Goal: Task Accomplishment & Management: Use online tool/utility

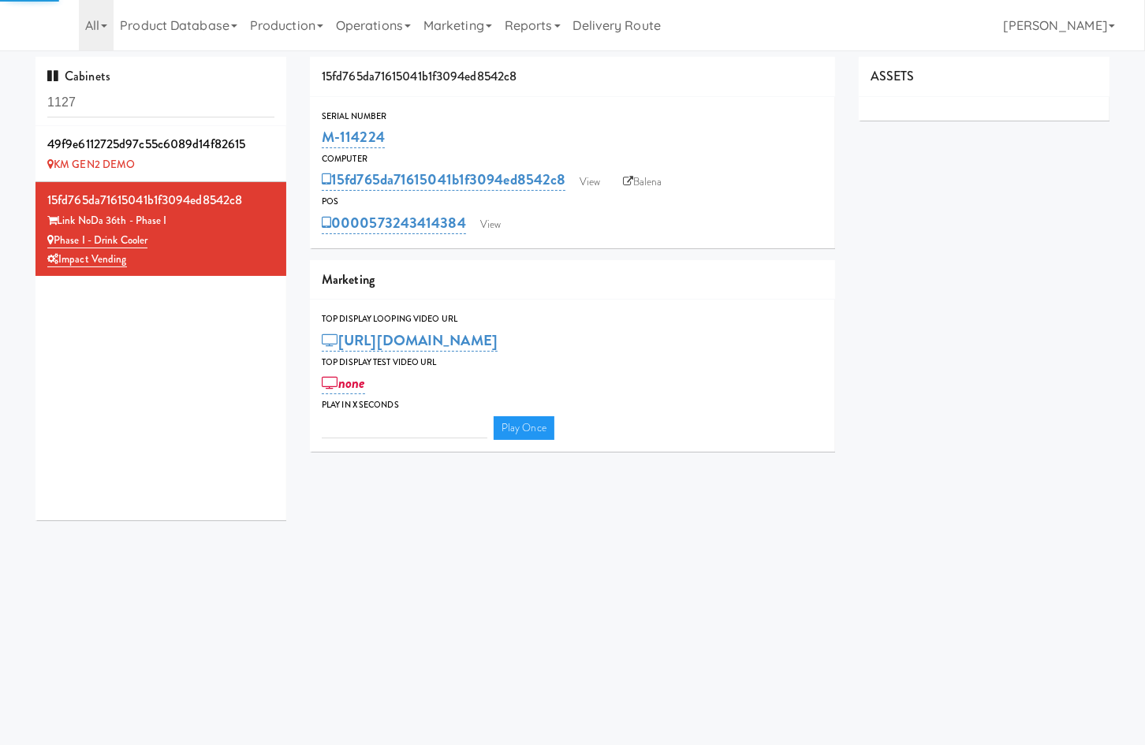
type input "3"
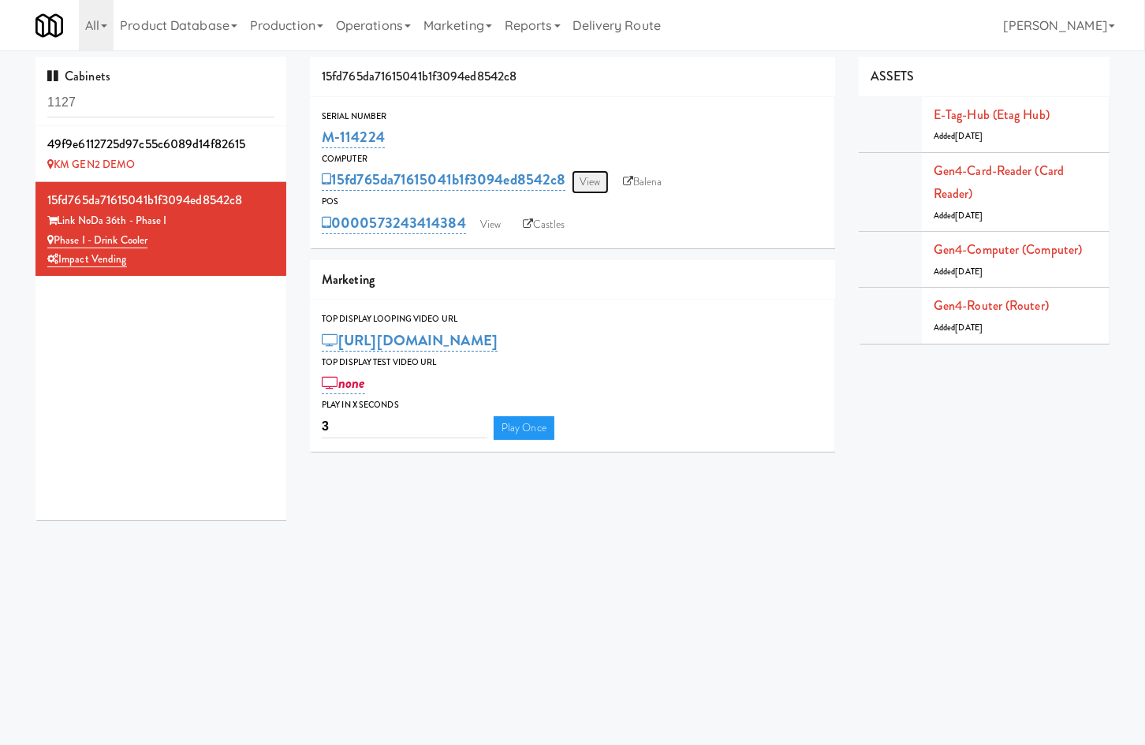
click at [591, 187] on link "View" at bounding box center [590, 182] width 36 height 24
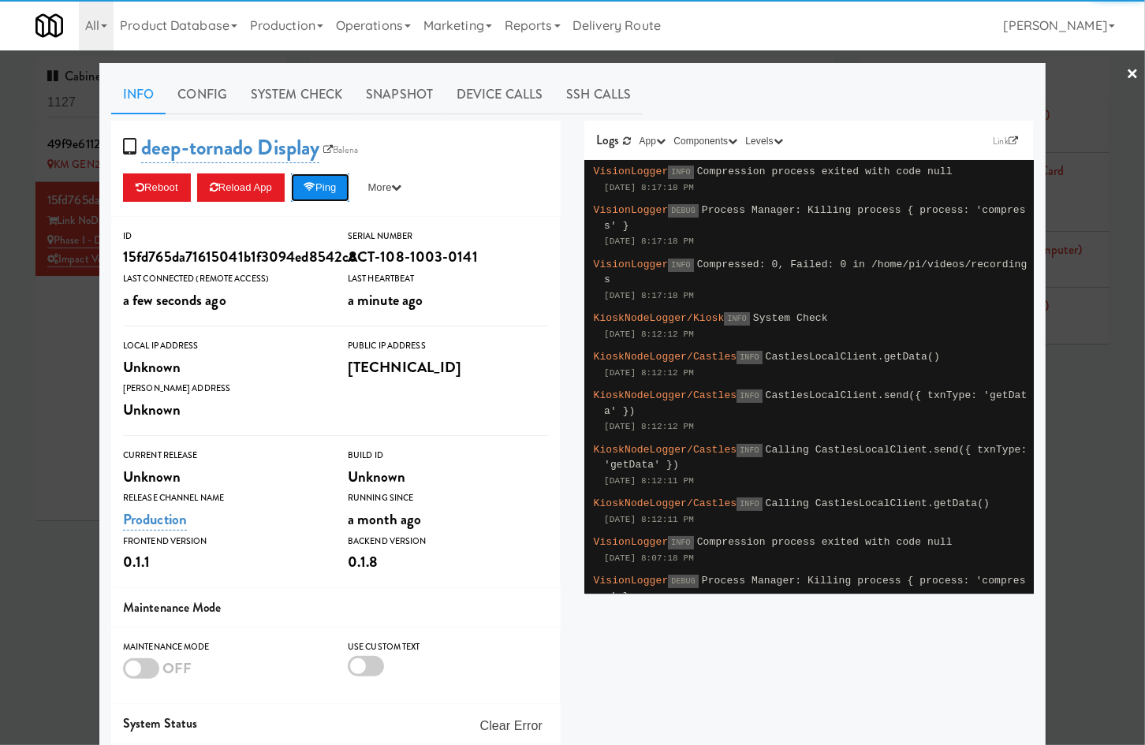
click at [341, 185] on button "Ping" at bounding box center [320, 188] width 58 height 28
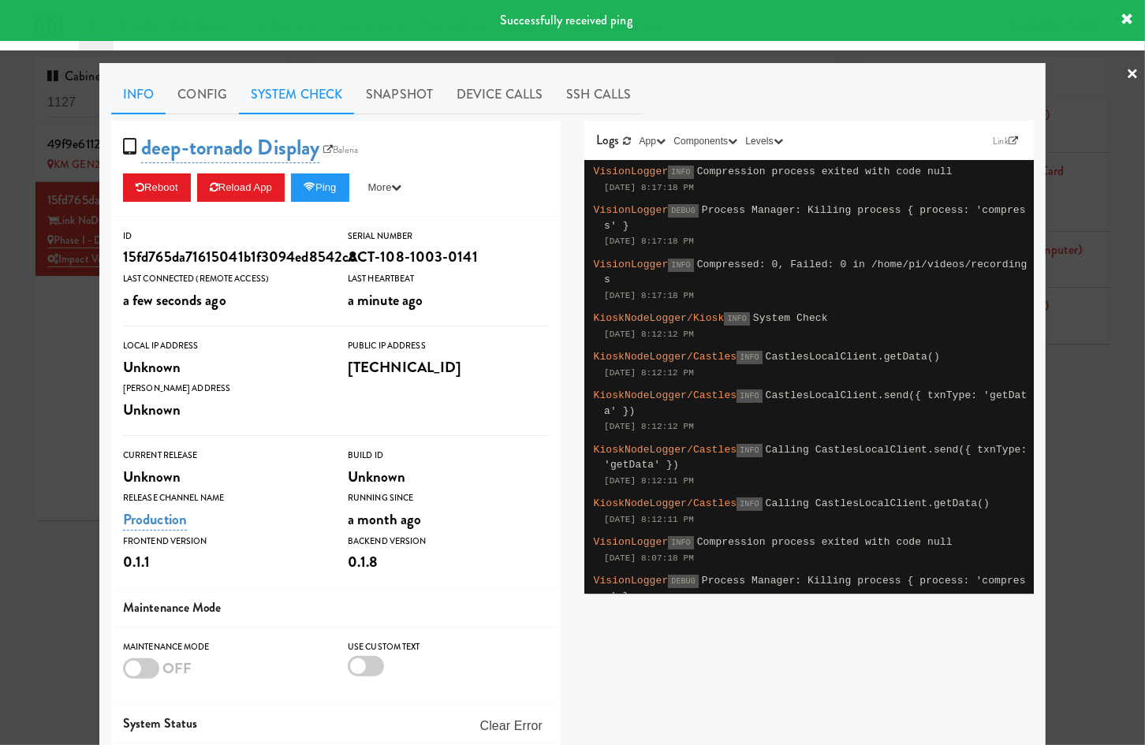
click at [319, 99] on link "System Check" at bounding box center [296, 94] width 115 height 39
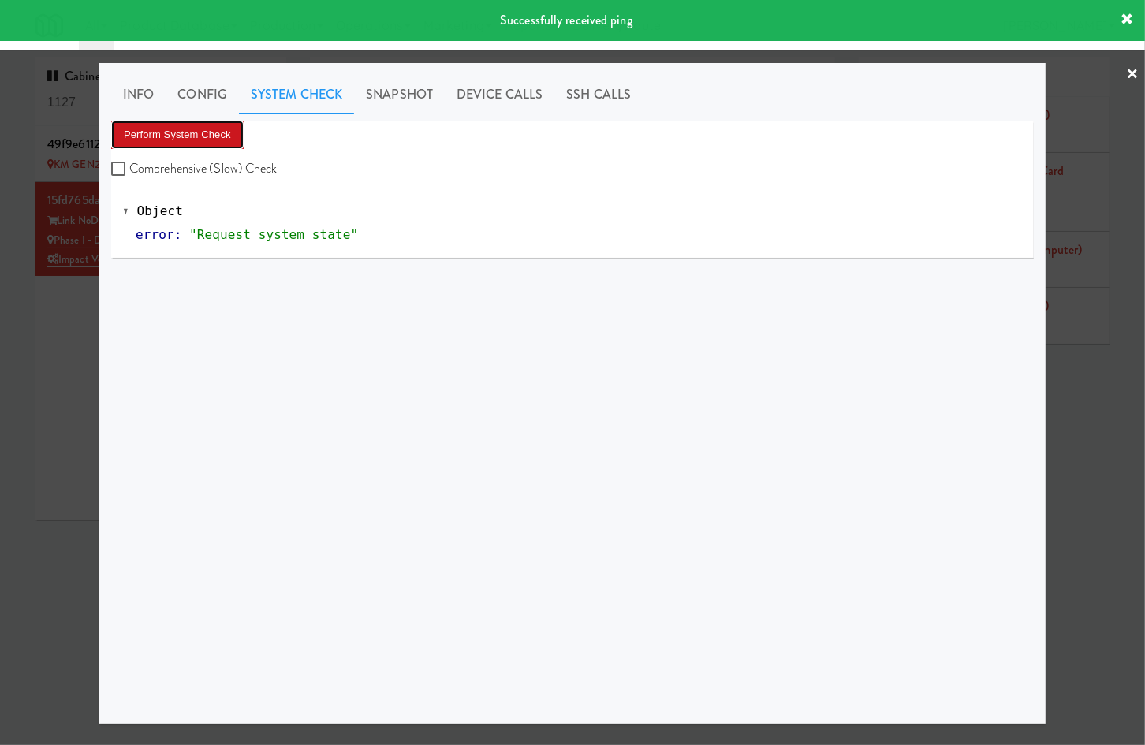
click at [202, 127] on button "Perform System Check" at bounding box center [177, 135] width 133 height 28
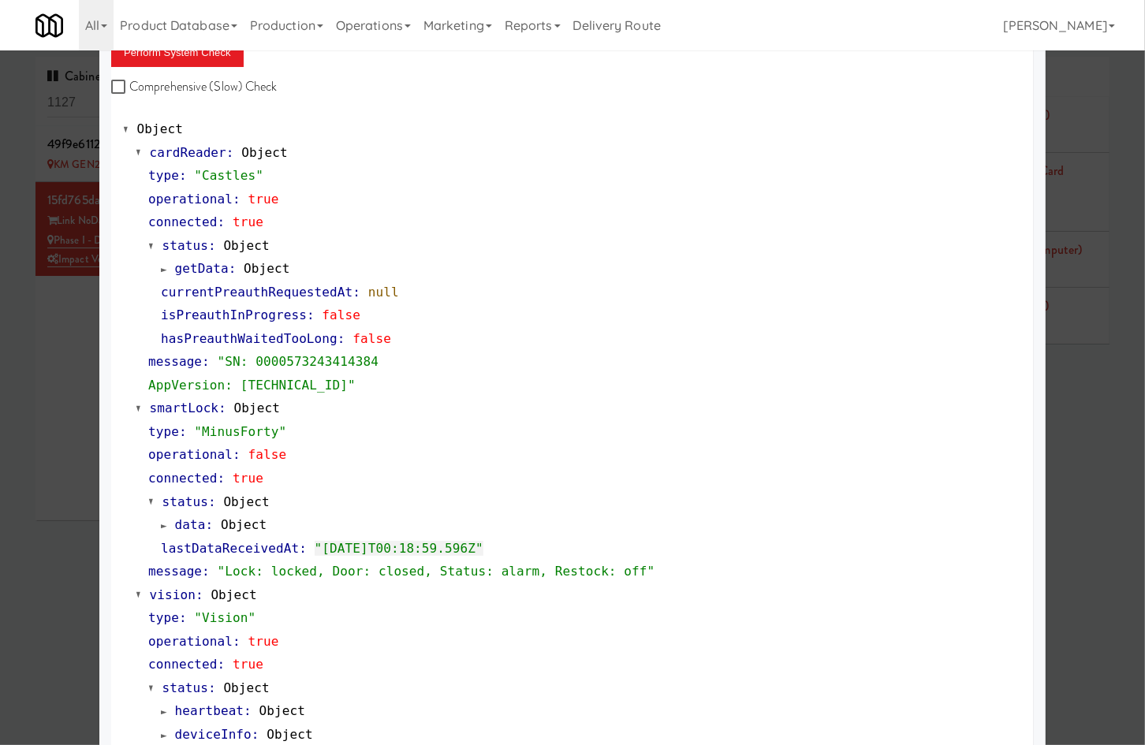
scroll to position [84, 0]
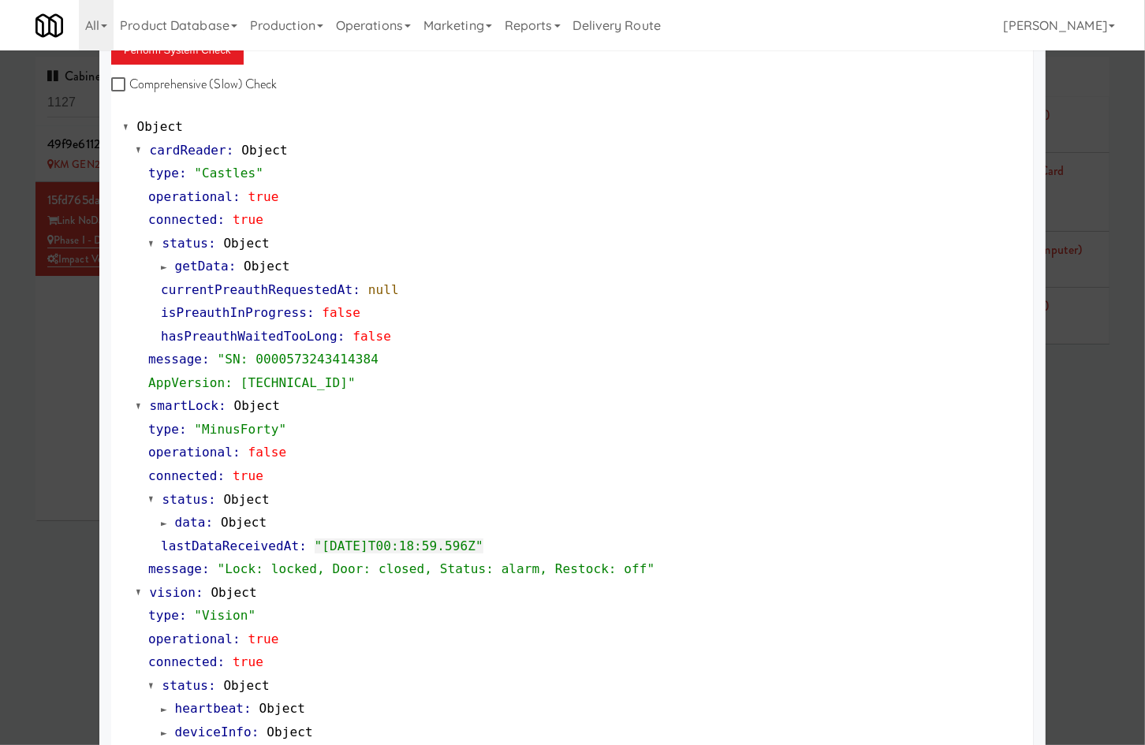
click at [65, 338] on div at bounding box center [572, 372] width 1145 height 745
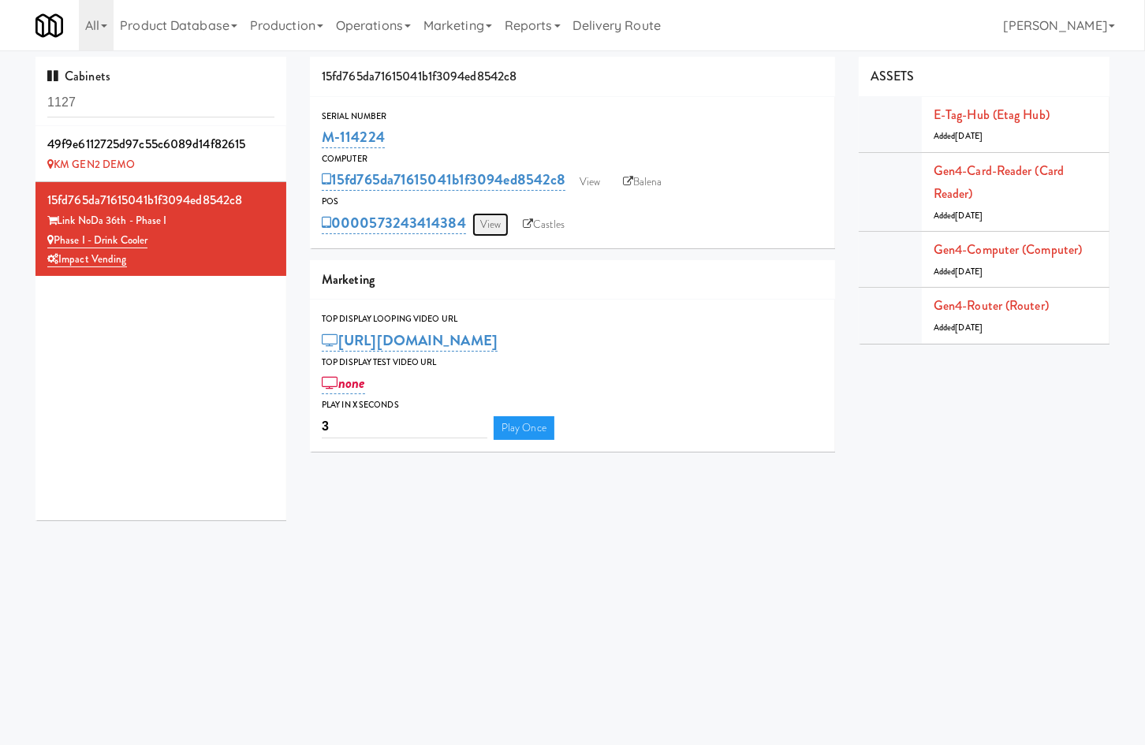
click at [480, 219] on link "View" at bounding box center [490, 225] width 36 height 24
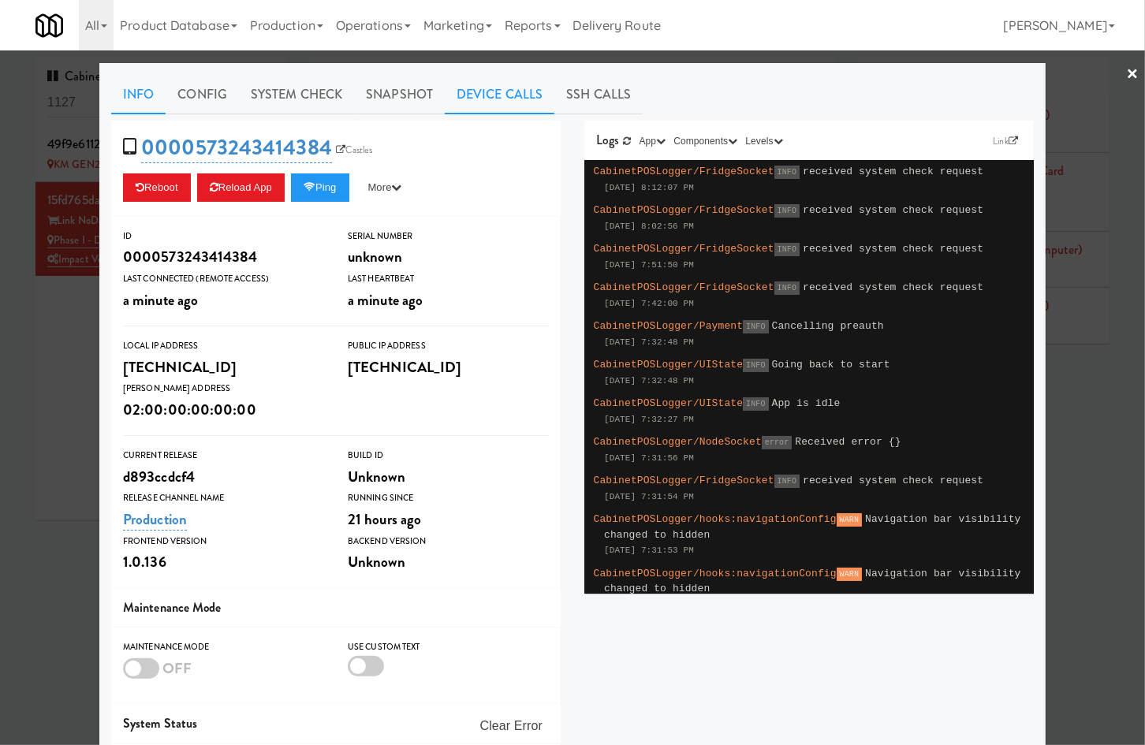
click at [513, 91] on link "Device Calls" at bounding box center [500, 94] width 110 height 39
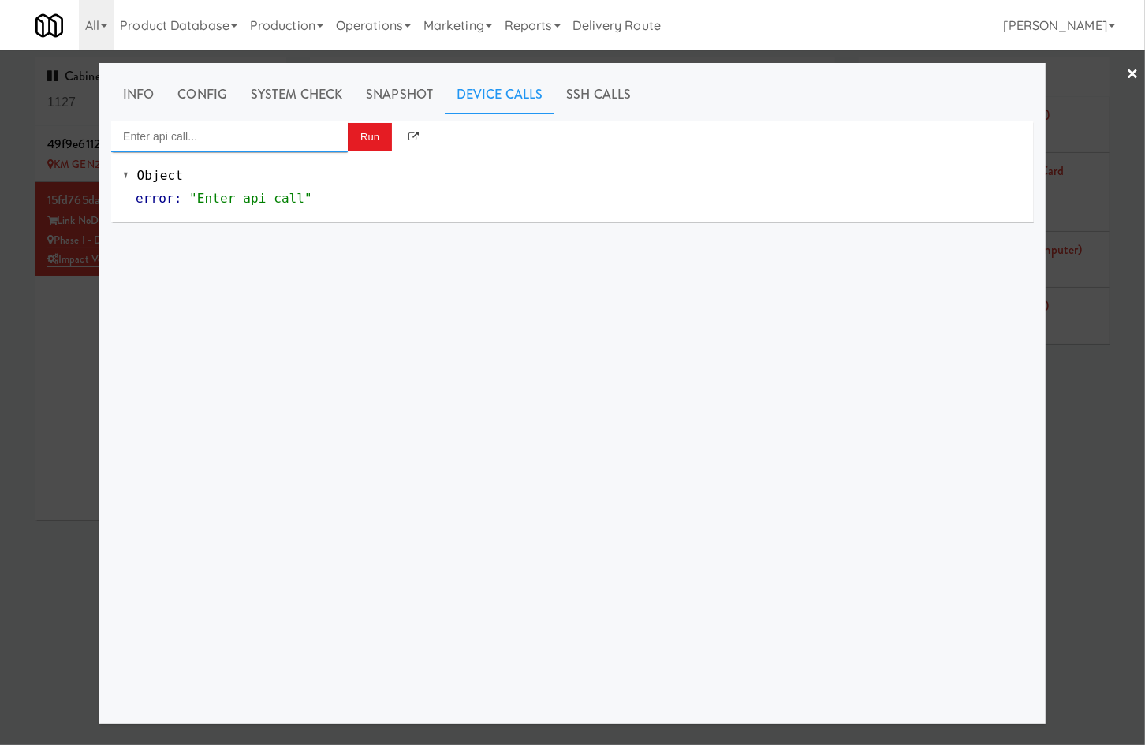
click at [263, 127] on input "Enter api call..." at bounding box center [229, 137] width 237 height 32
click at [273, 166] on div "Cooler: Toggle Restocking" at bounding box center [229, 161] width 213 height 21
type input "Cooler: Toggle Restocking"
click at [367, 141] on button "Run" at bounding box center [370, 137] width 44 height 28
click at [1102, 103] on div at bounding box center [572, 372] width 1145 height 745
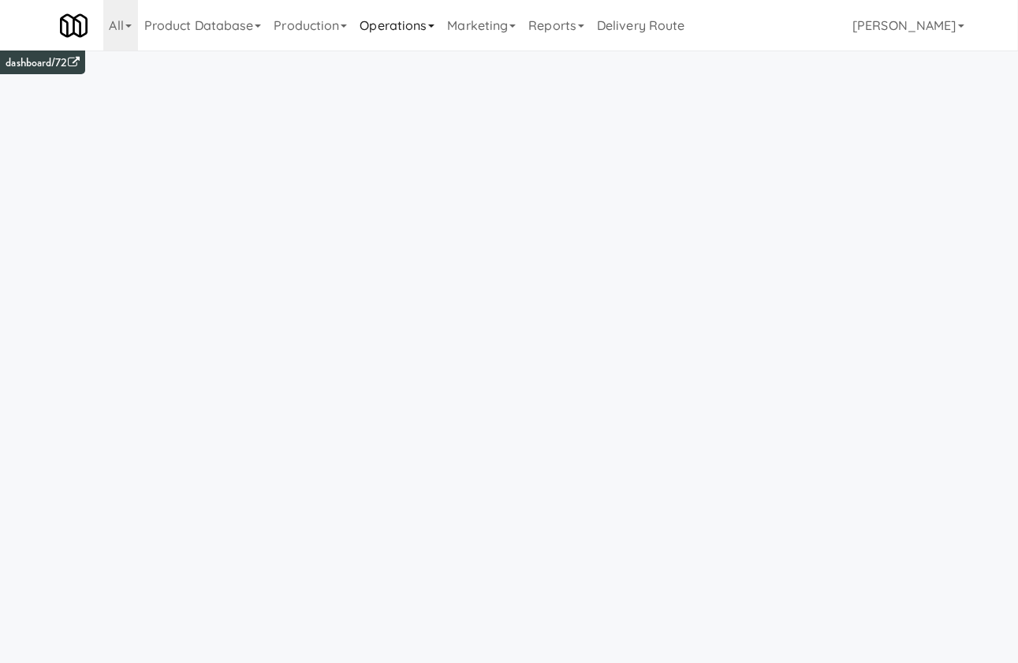
click at [411, 13] on link "Operations" at bounding box center [397, 25] width 88 height 50
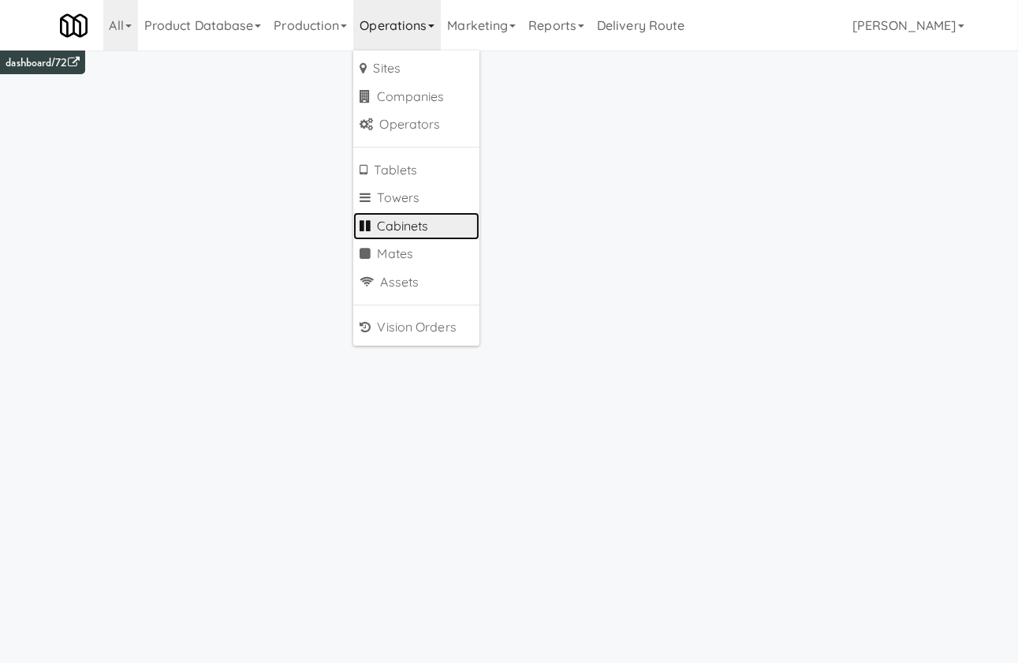
click at [402, 222] on link "Cabinets" at bounding box center [416, 226] width 126 height 28
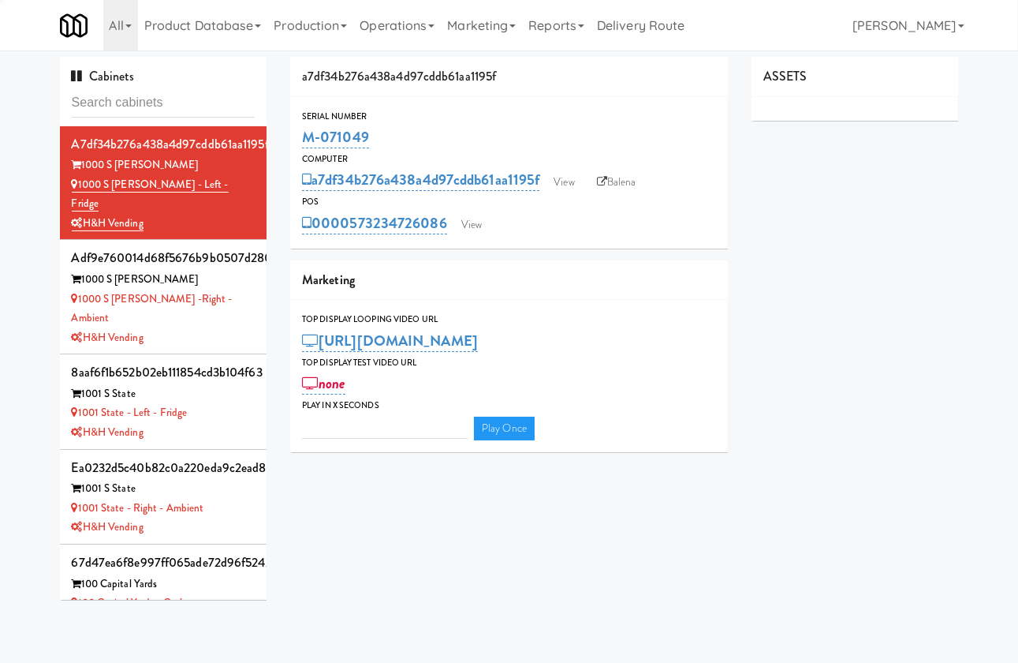
type input "3"
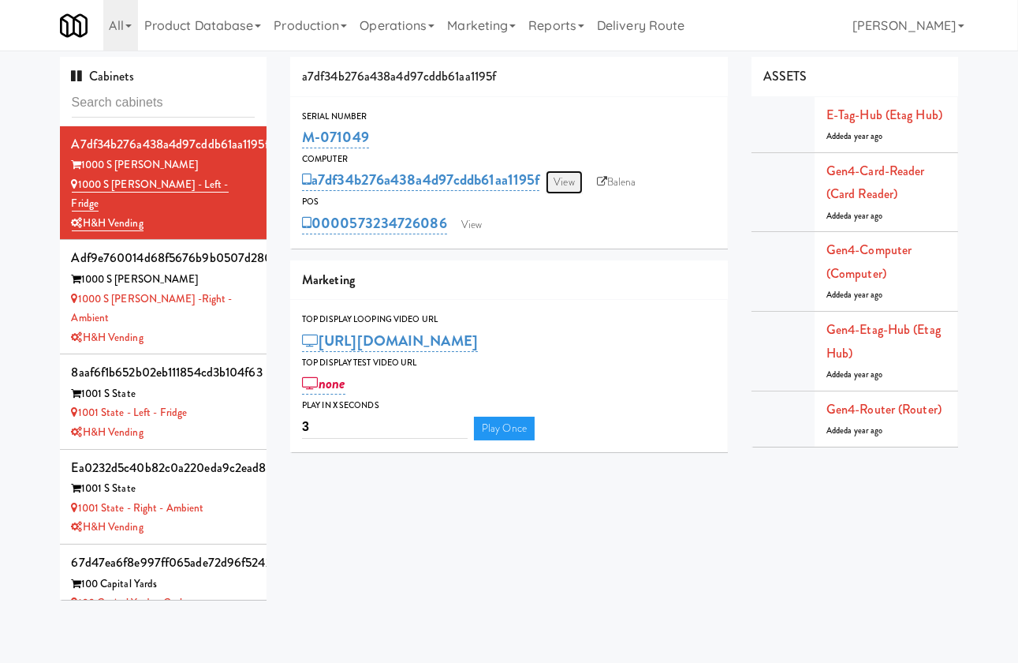
click at [572, 177] on link "View" at bounding box center [564, 182] width 36 height 24
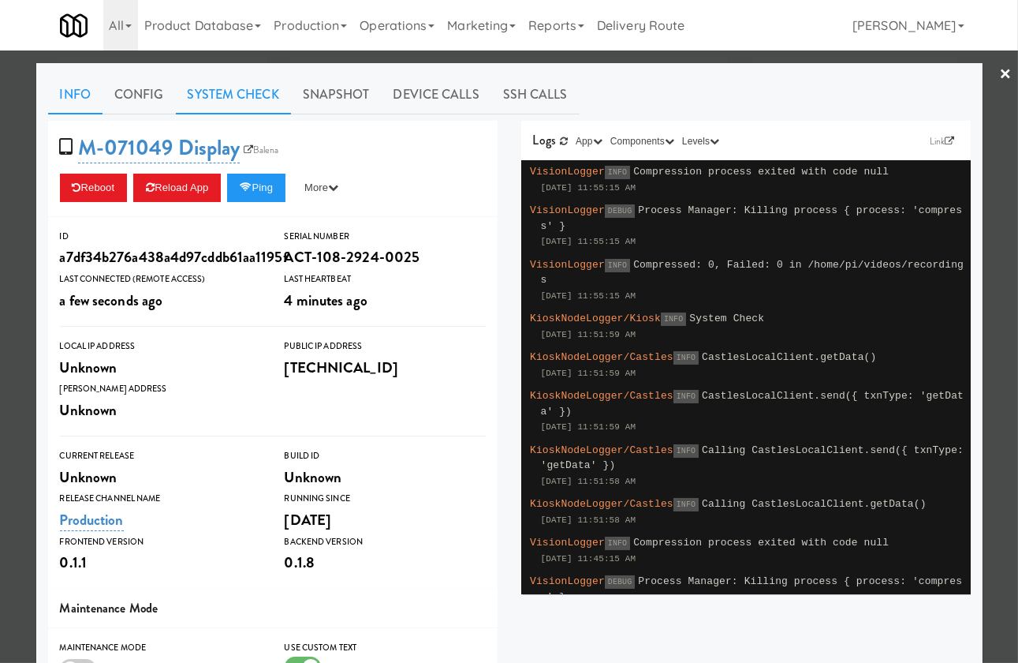
click at [211, 89] on link "System Check" at bounding box center [233, 94] width 115 height 39
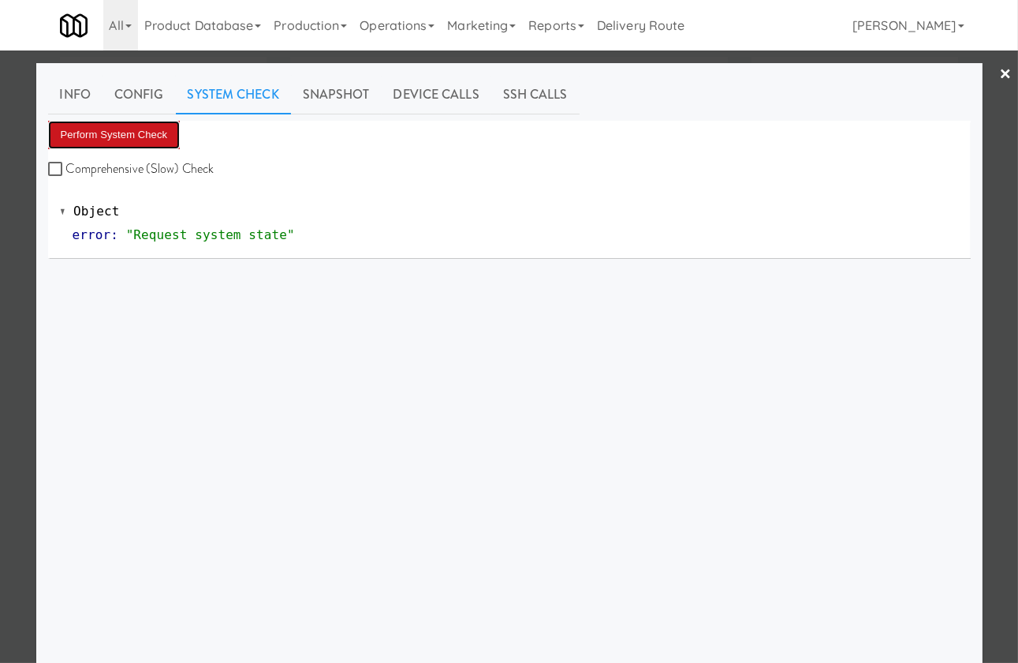
click at [108, 133] on button "Perform System Check" at bounding box center [114, 135] width 133 height 28
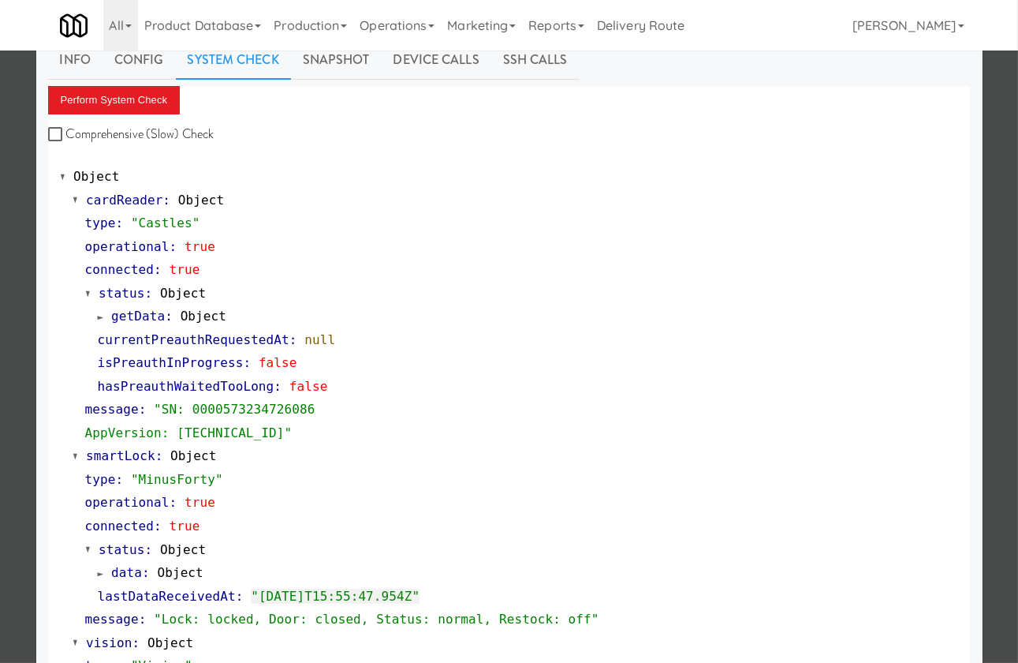
scroll to position [39, 0]
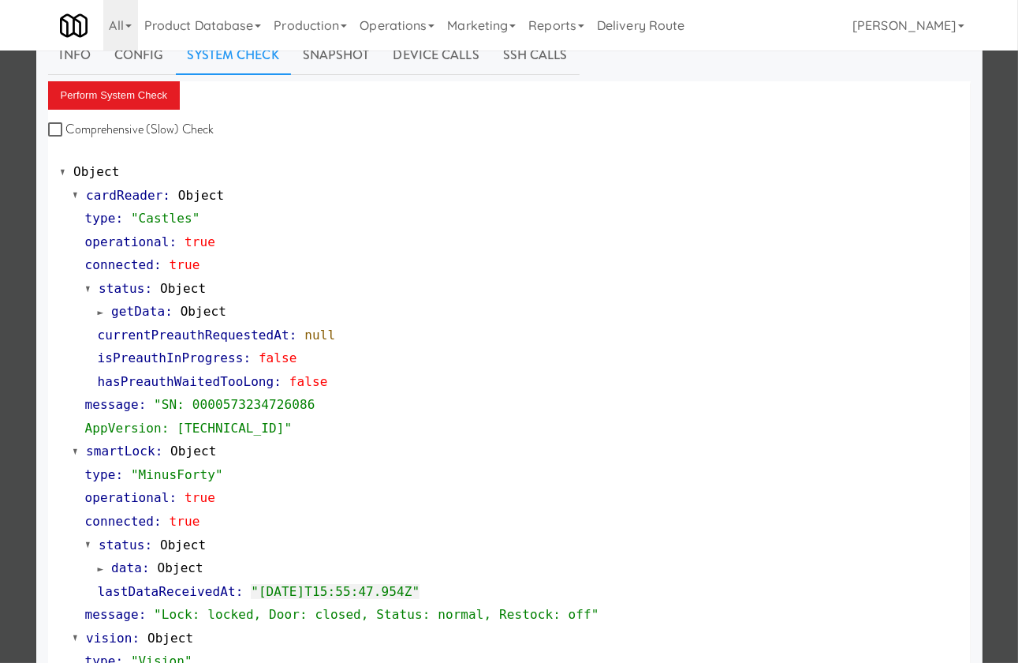
click at [137, 308] on span "getData" at bounding box center [138, 311] width 54 height 15
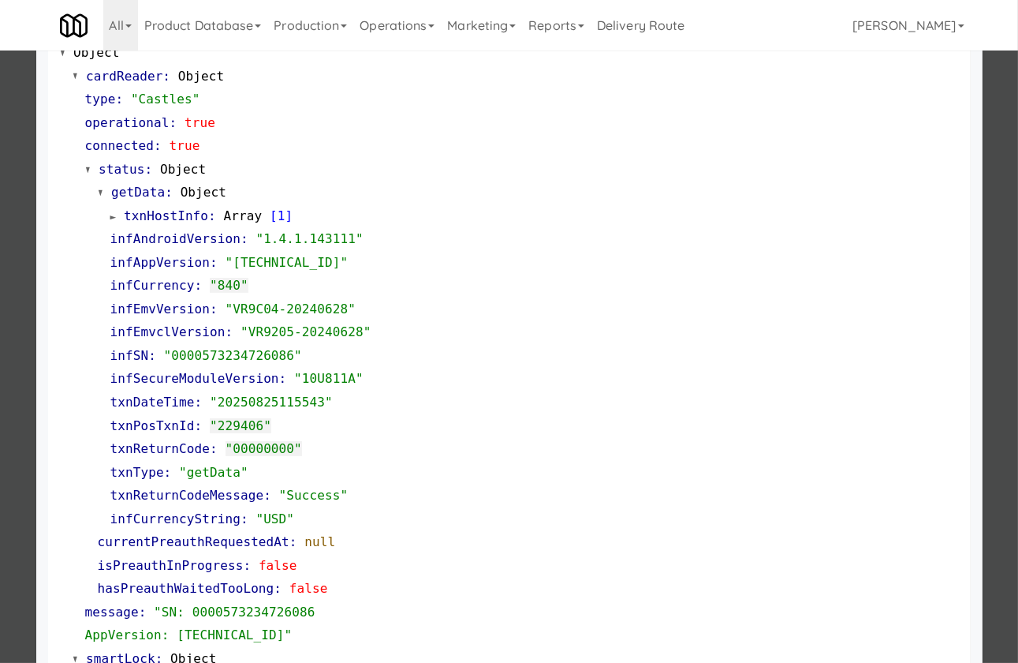
scroll to position [159, 0]
drag, startPoint x: 320, startPoint y: 352, endPoint x: 164, endPoint y: 353, distance: 156.2
click at [164, 353] on div "infSN : "0000573234726086"" at bounding box center [534, 355] width 849 height 24
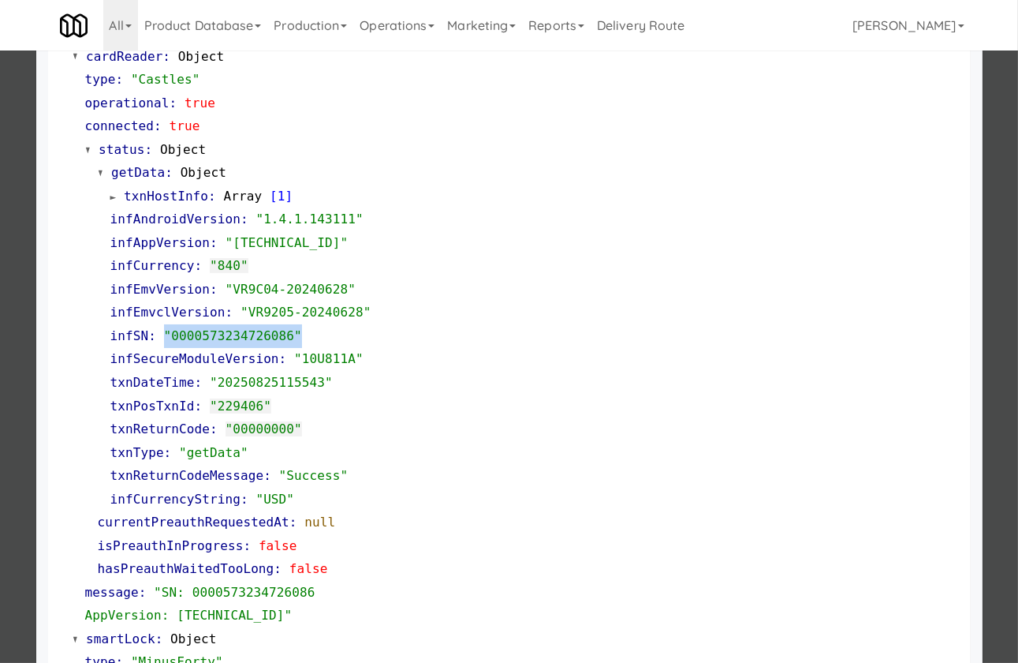
scroll to position [176, 0]
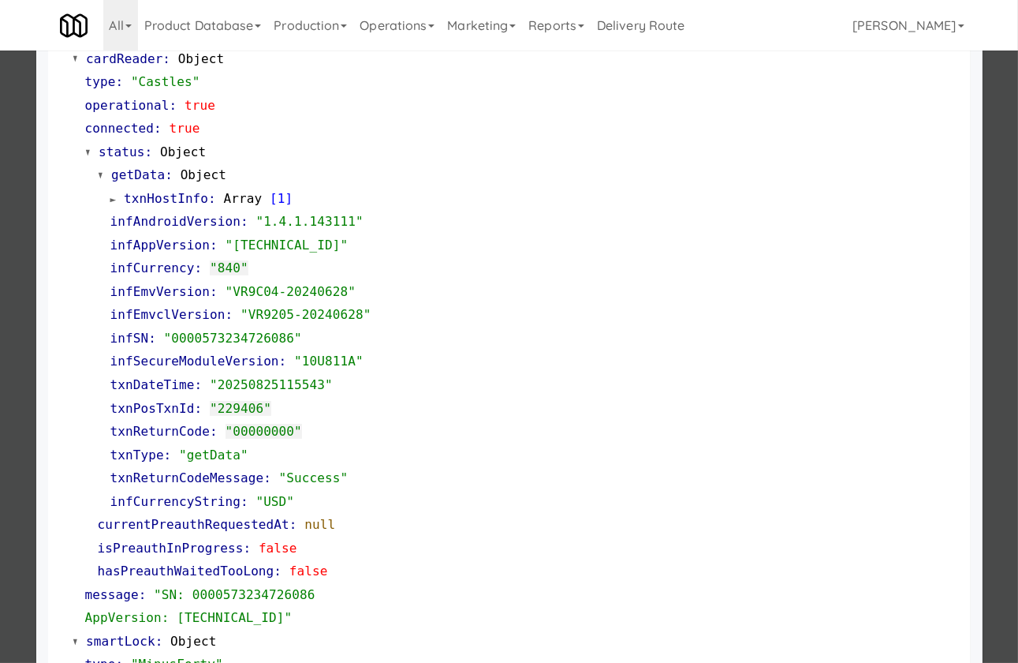
click at [405, 271] on div "infCurrency : "840"" at bounding box center [534, 268] width 849 height 24
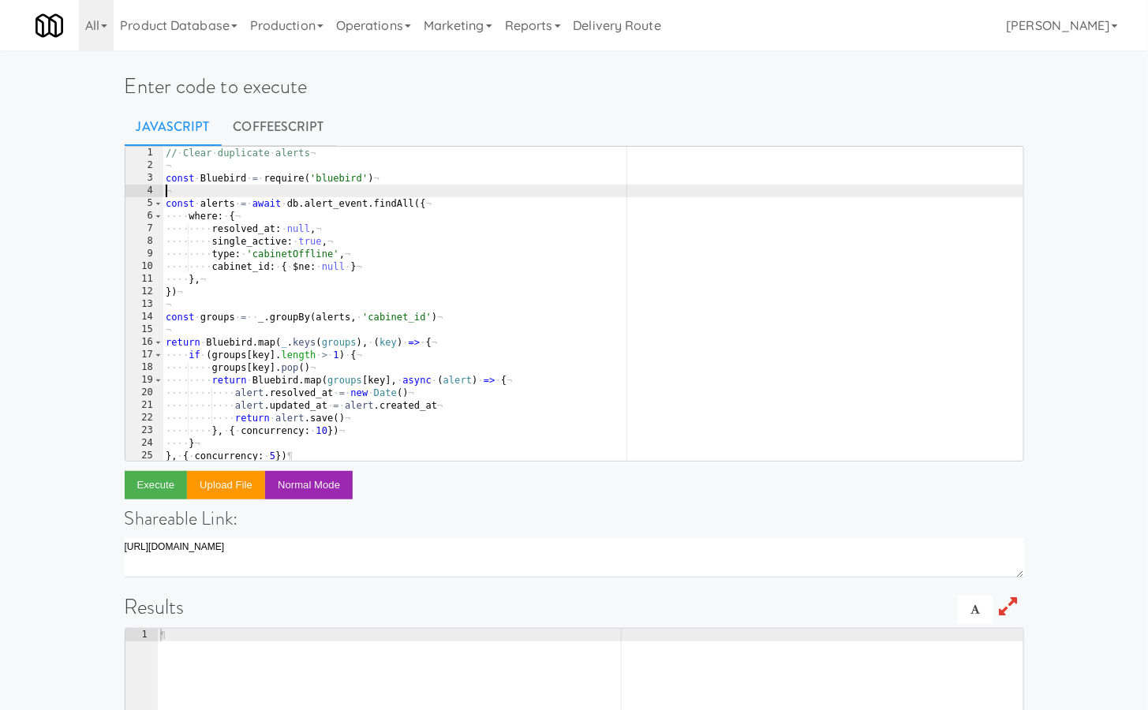
click at [350, 190] on div "// · Clear · duplicate · alerts ¬ ¬ const · Bluebird · = · require ( 'bluebird'…" at bounding box center [592, 317] width 860 height 340
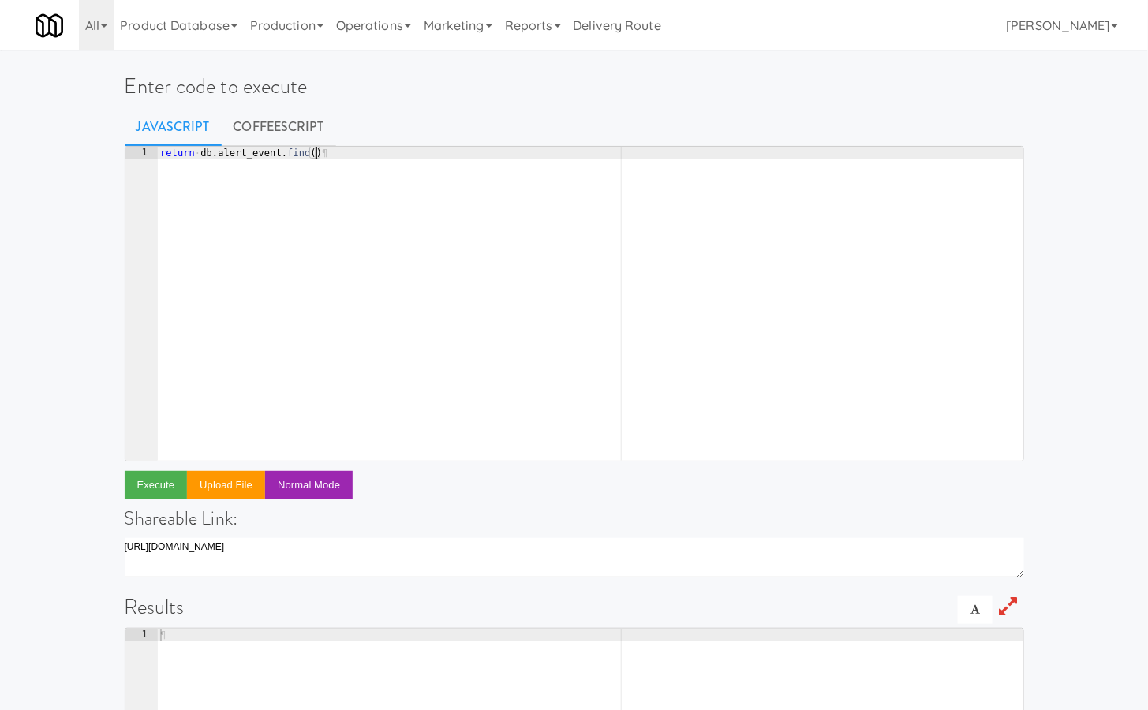
type textarea "return db.alert_event.find({)"
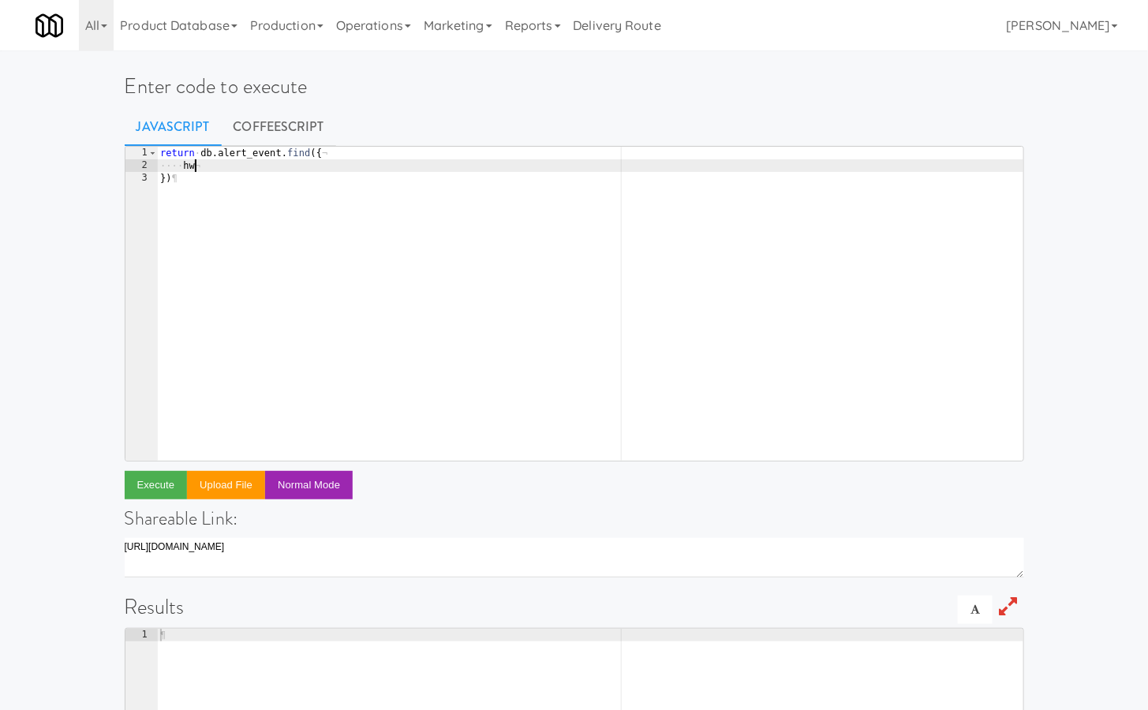
type textarea "h"
type textarea "where: {"
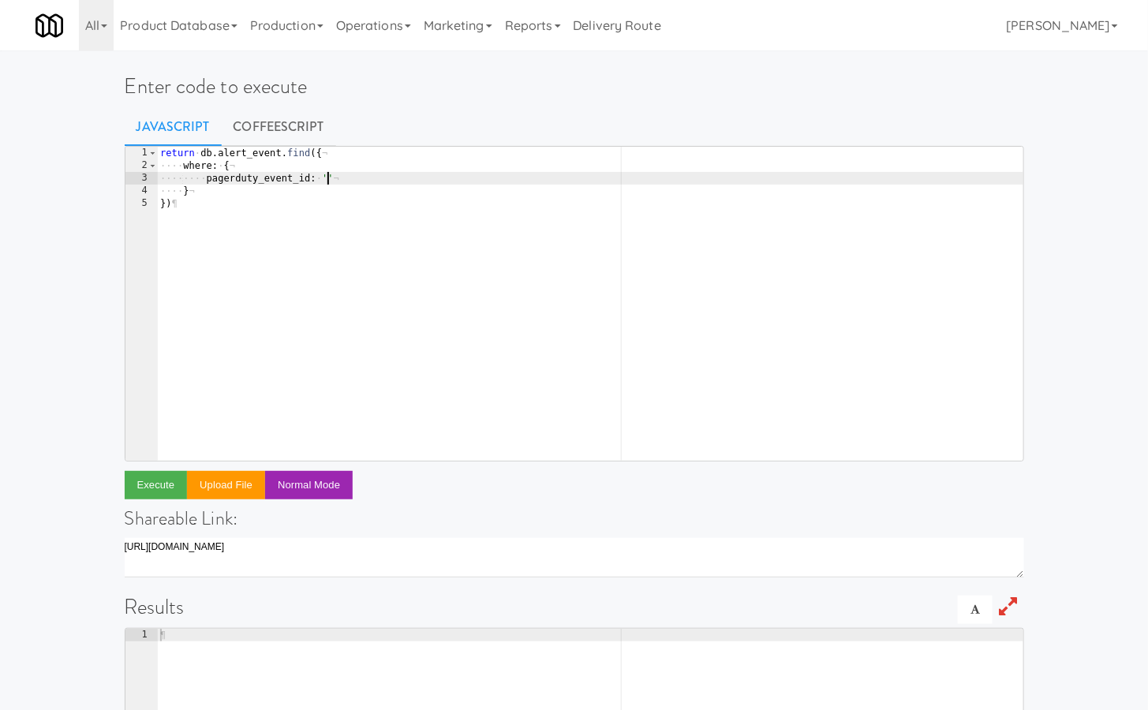
scroll to position [0, 13]
paste textarea "pagerduty-cabinetOffline-126996'"
drag, startPoint x: 263, startPoint y: 174, endPoint x: 310, endPoint y: 176, distance: 46.6
click at [310, 176] on div "return · db . alert_event . find ({ ¬ ···· where : · { ¬ ···· ···· pagerduty_ev…" at bounding box center [590, 317] width 867 height 340
click at [181, 147] on div "return · db . alert_event . find ({ ¬ ···· where : · { ¬ ···· ···· pagerduty_de…" at bounding box center [590, 317] width 867 height 340
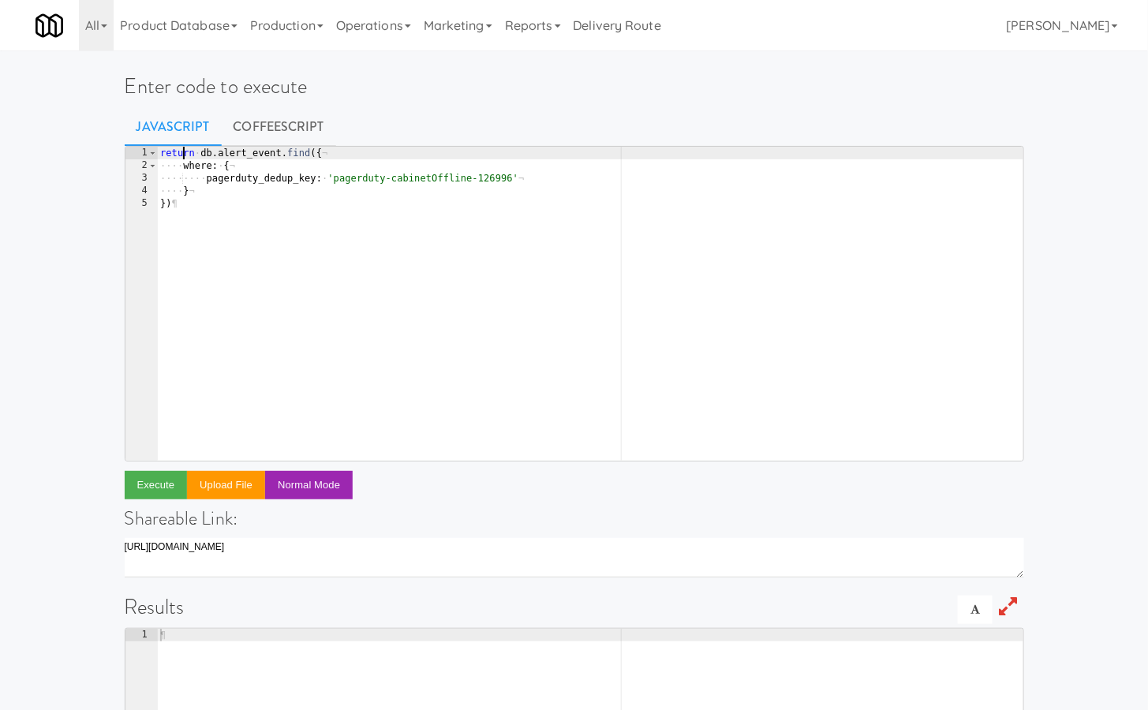
scroll to position [0, 12]
click at [181, 147] on div "return · db . alert_event . find ({ ¬ ···· where : · { ¬ ···· ···· pagerduty_de…" at bounding box center [590, 317] width 867 height 340
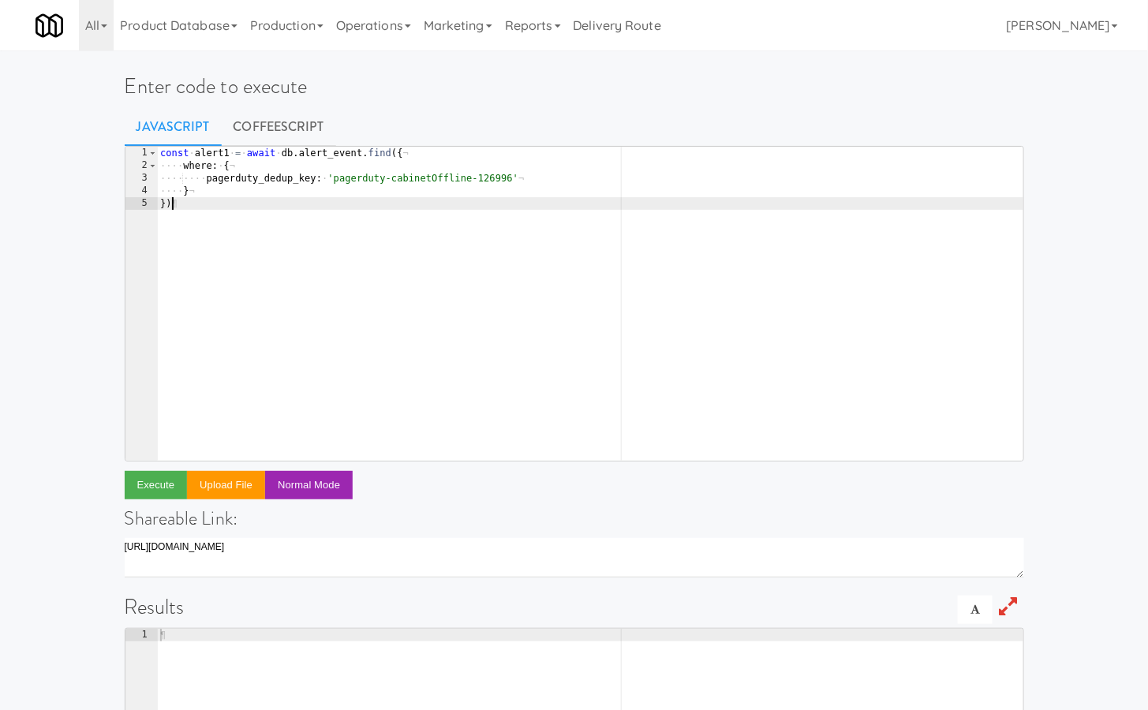
click at [225, 271] on div "const · alert1 · = · await · db . alert_event . find ({ ¬ ···· where : · { ¬ ··…" at bounding box center [590, 317] width 867 height 340
type textarea "})"
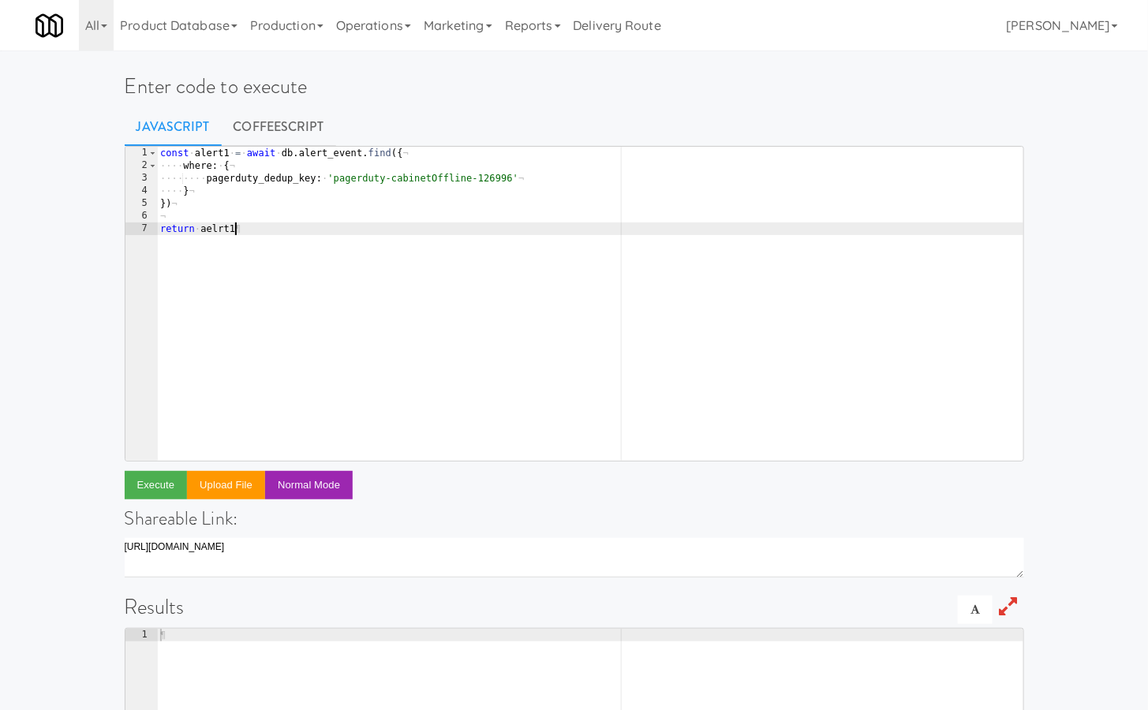
scroll to position [0, 5]
click at [211, 153] on div "const · alert1 · = · await · db . alert_event . find ({ ¬ ···· where : · { ¬ ··…" at bounding box center [590, 317] width 867 height 340
type textarea "const alert1 = await db.alert_event.find({"
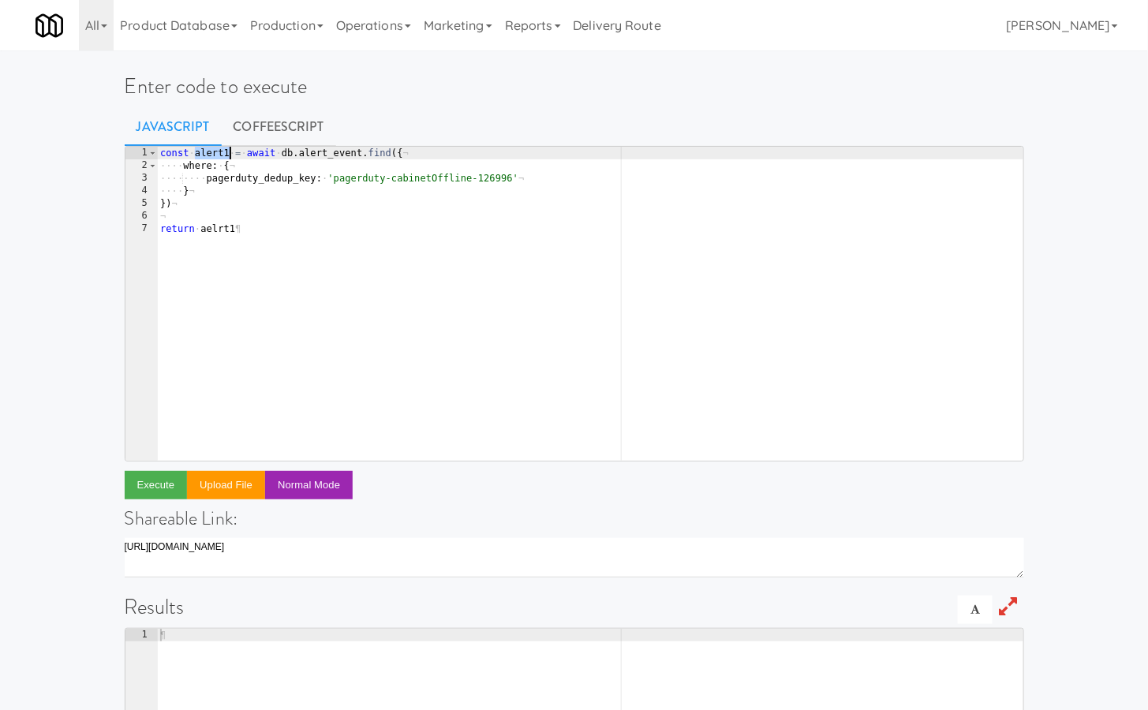
click at [211, 153] on div "const · alert1 · = · await · db . alert_event . find ({ ¬ ···· where : · { ¬ ··…" at bounding box center [590, 317] width 867 height 340
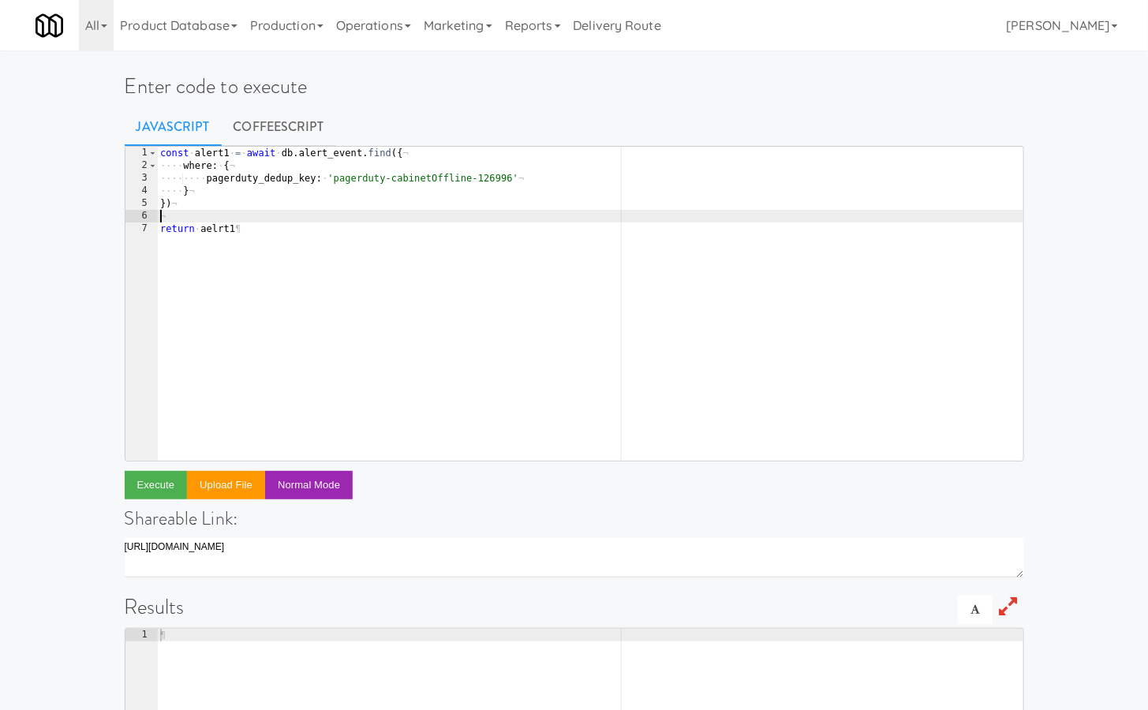
click at [219, 221] on div "const · alert1 · = · await · db . alert_event . find ({ ¬ ···· where : · { ¬ ··…" at bounding box center [590, 317] width 867 height 340
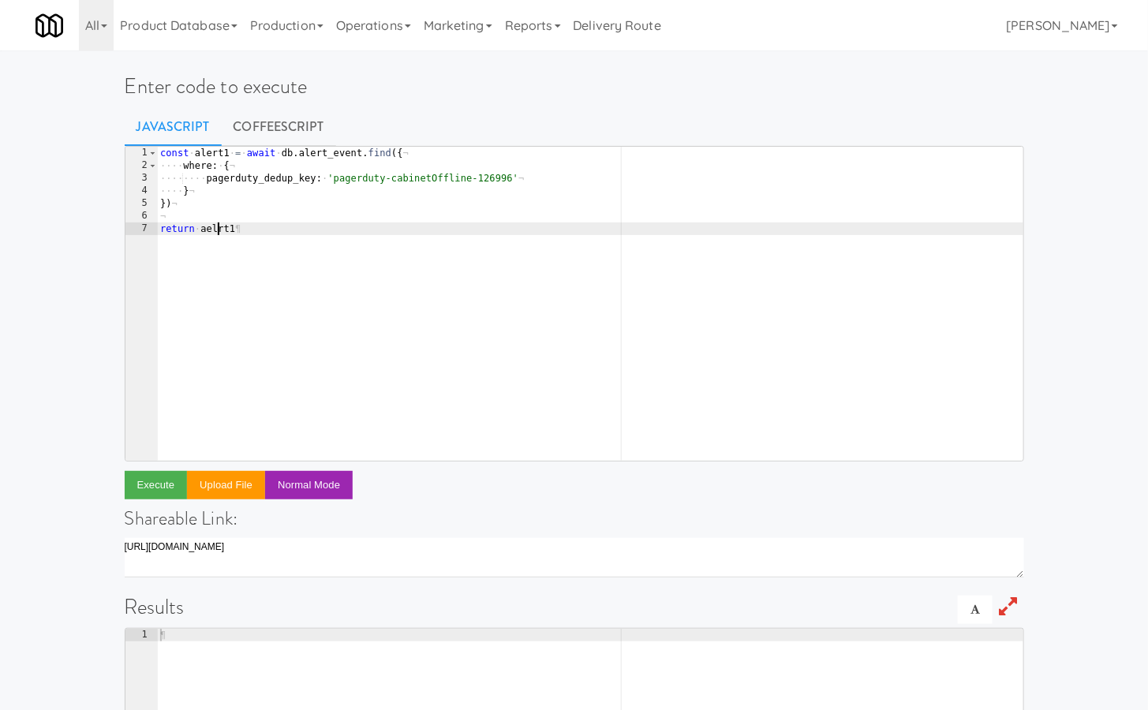
click at [219, 224] on div "const · alert1 · = · await · db . alert_event . find ({ ¬ ···· where : · { ¬ ··…" at bounding box center [590, 317] width 867 height 340
paste textarea "le"
click at [154, 489] on button "Execute" at bounding box center [156, 485] width 63 height 28
click at [348, 293] on div "const · alert1 · = · await · db . alert_event . find ({ ¬ ···· where : · { ¬ ··…" at bounding box center [590, 317] width 867 height 340
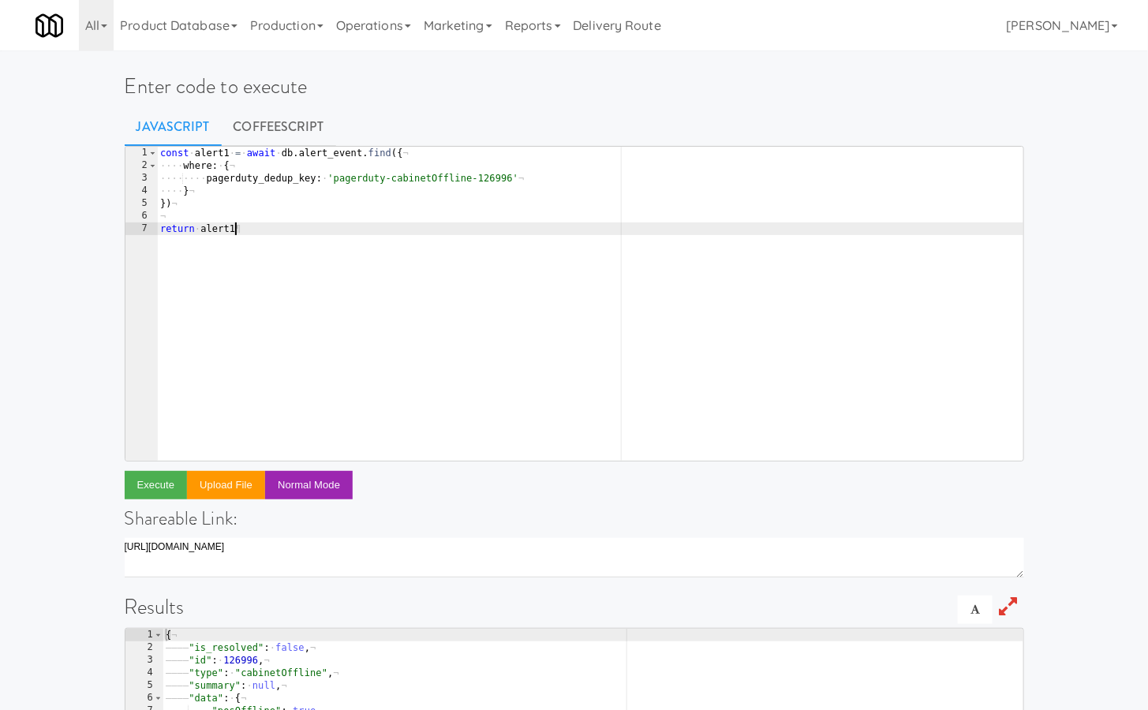
click at [294, 209] on div "const · alert1 · = · await · db . alert_event . find ({ ¬ ···· where : · { ¬ ··…" at bounding box center [590, 317] width 867 height 340
type textarea "})"
paste textarea "pagerduty-cabinetOffline-126547"
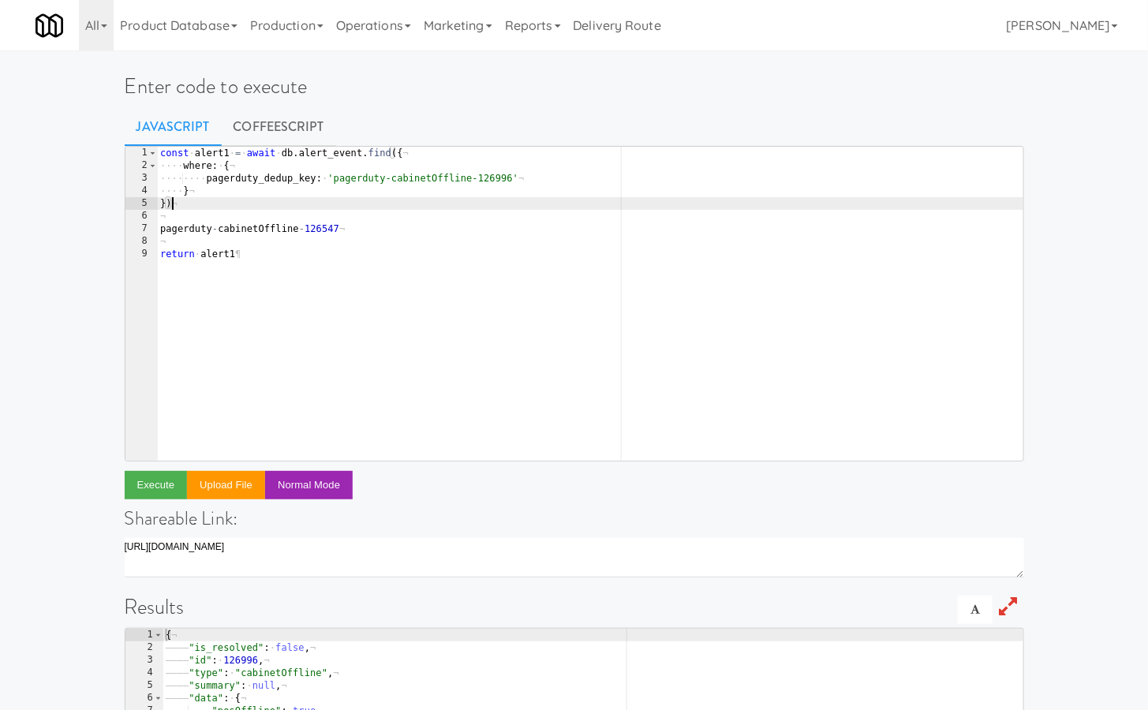
drag, startPoint x: 186, startPoint y: 207, endPoint x: 160, endPoint y: 106, distance: 103.5
click at [160, 106] on div "Enter code to execute Javascript CoffeeScript pagerduty-cabinetOffline-126547 1…" at bounding box center [574, 512] width 923 height 910
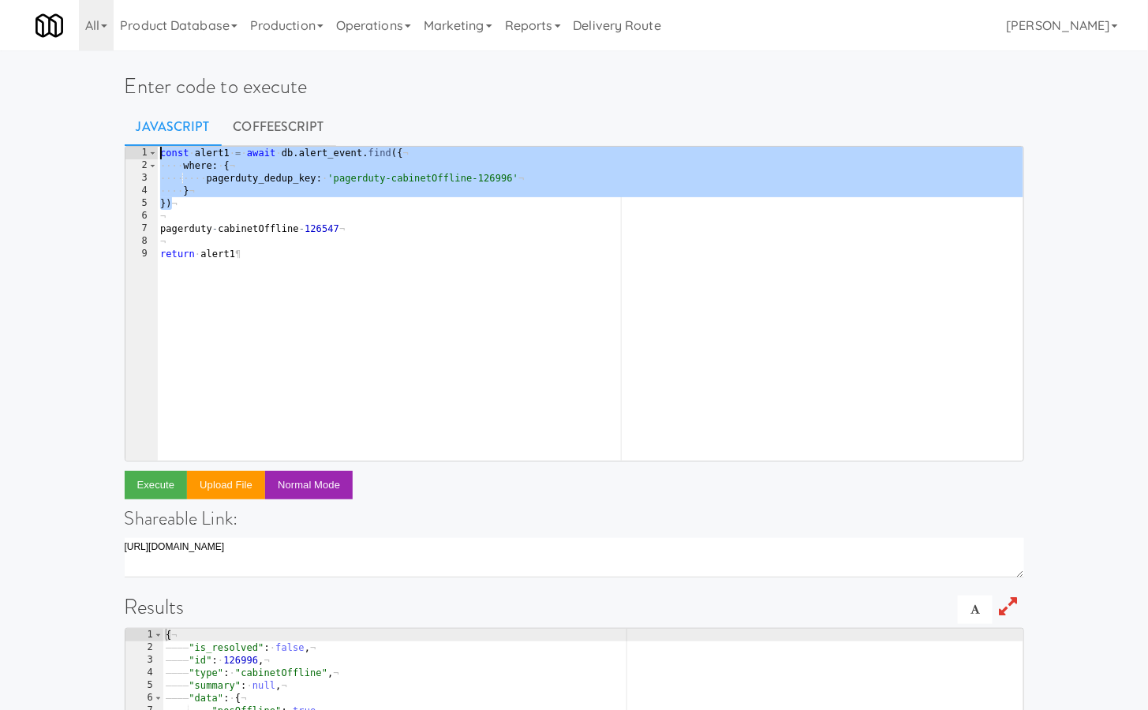
click at [197, 202] on div "const · alert1 · = · await · db . alert_event . find ({ ¬ ···· where : · { ¬ ··…" at bounding box center [590, 317] width 867 height 340
type textarea "})"
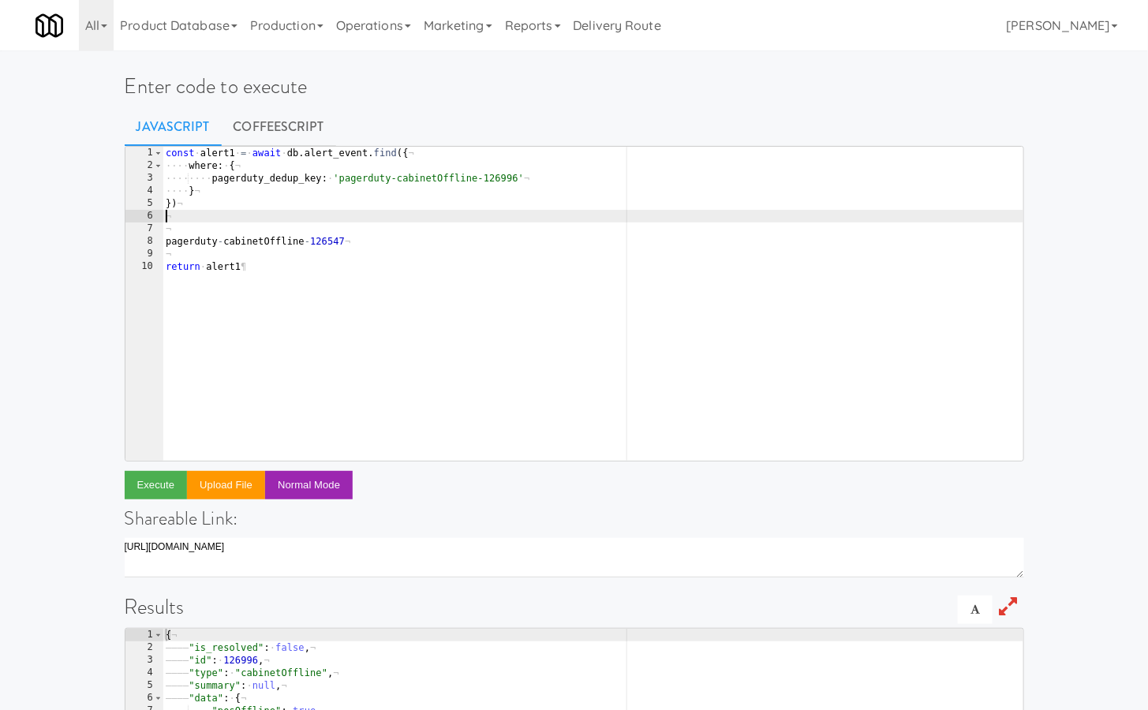
paste textarea "})"
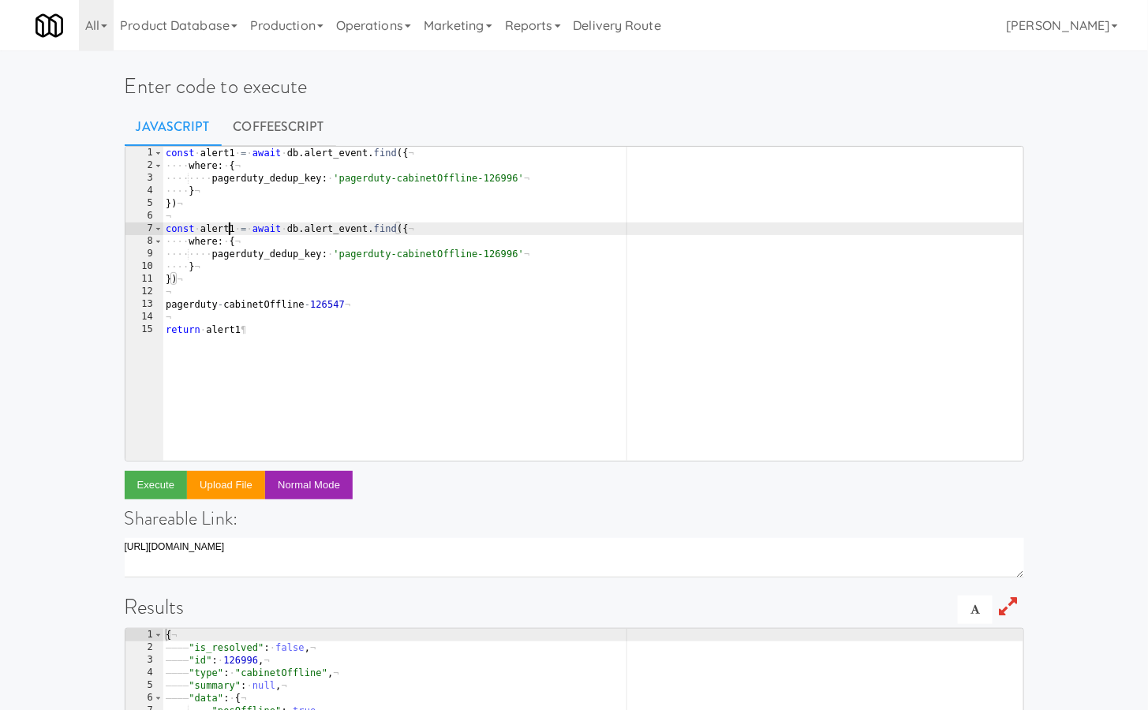
click at [230, 225] on div "const · alert1 · = · await · db . alert_event . find ({ ¬ ···· where : · { ¬ ··…" at bounding box center [592, 317] width 860 height 340
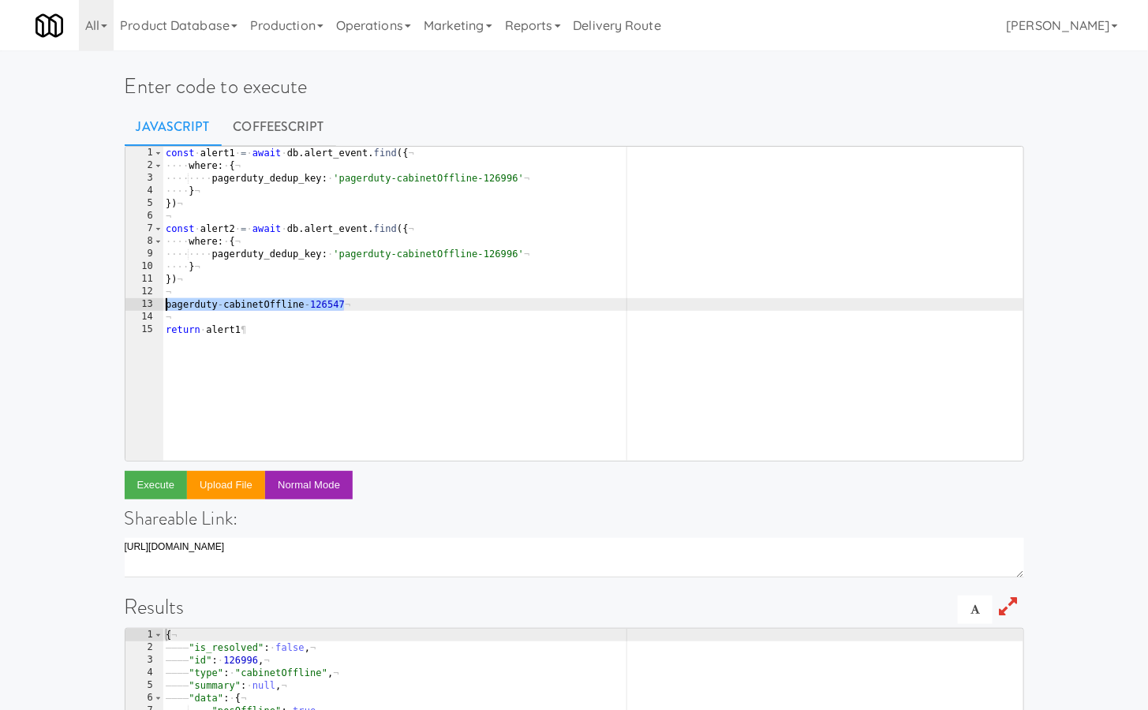
drag, startPoint x: 363, startPoint y: 301, endPoint x: 93, endPoint y: 301, distance: 269.7
click at [93, 301] on div "Enter code to execute Javascript CoffeeScript const alert2 = await db.alert_eve…" at bounding box center [574, 512] width 1148 height 910
type textarea "pagerduty-cabinetOffline-126547"
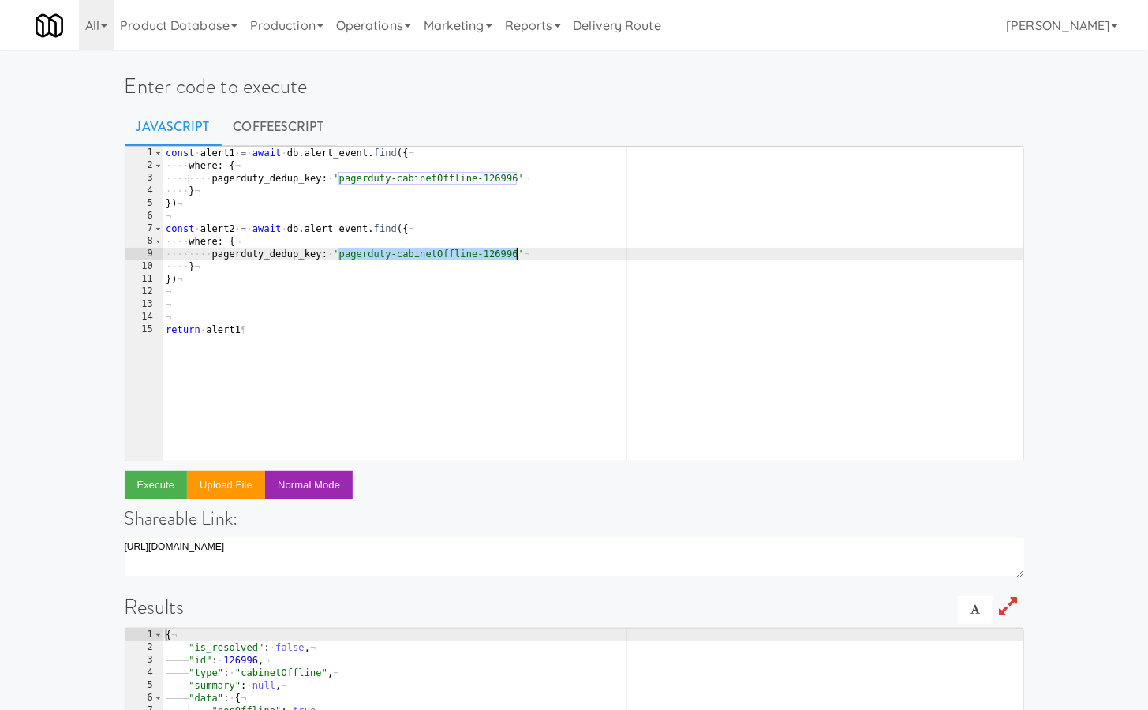
drag, startPoint x: 335, startPoint y: 253, endPoint x: 517, endPoint y: 252, distance: 181.4
click at [517, 252] on div "const · alert1 · = · await · db . alert_event . find ({ ¬ ···· where : · { ¬ ··…" at bounding box center [592, 317] width 860 height 340
paste textarea "547"
click at [205, 330] on div "const · alert1 · = · await · db . alert_event . find ({ ¬ ···· where : · { ¬ ··…" at bounding box center [592, 317] width 860 height 340
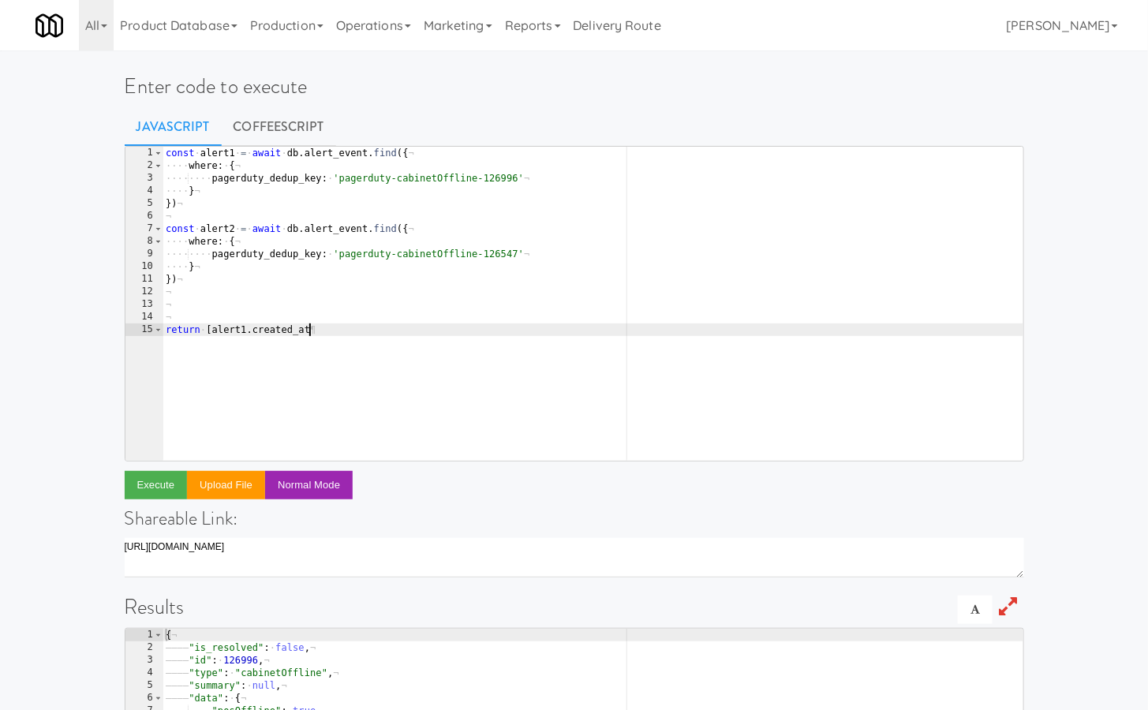
scroll to position [0, 12]
click at [228, 230] on div "const · alert1 · = · await · db . alert_event . find ({ ¬ ···· where : · { ¬ ··…" at bounding box center [592, 317] width 860 height 340
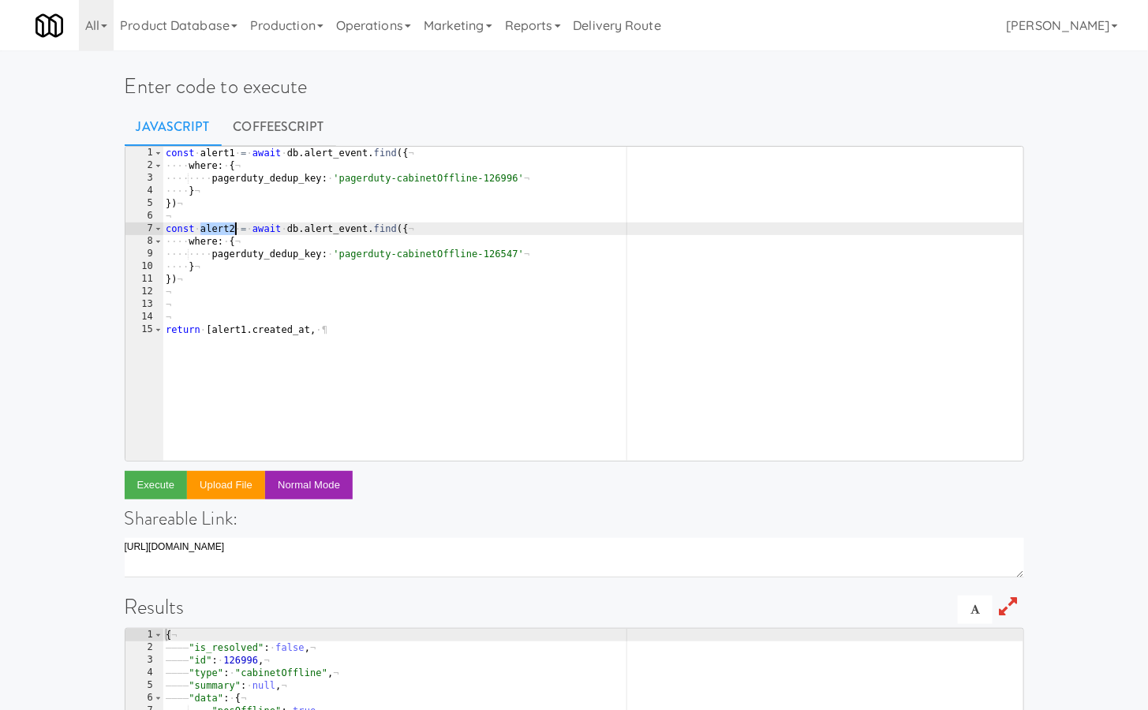
click at [340, 330] on div "const · alert1 · = · await · db . alert_event . find ({ ¬ ···· where : · { ¬ ··…" at bounding box center [592, 317] width 860 height 340
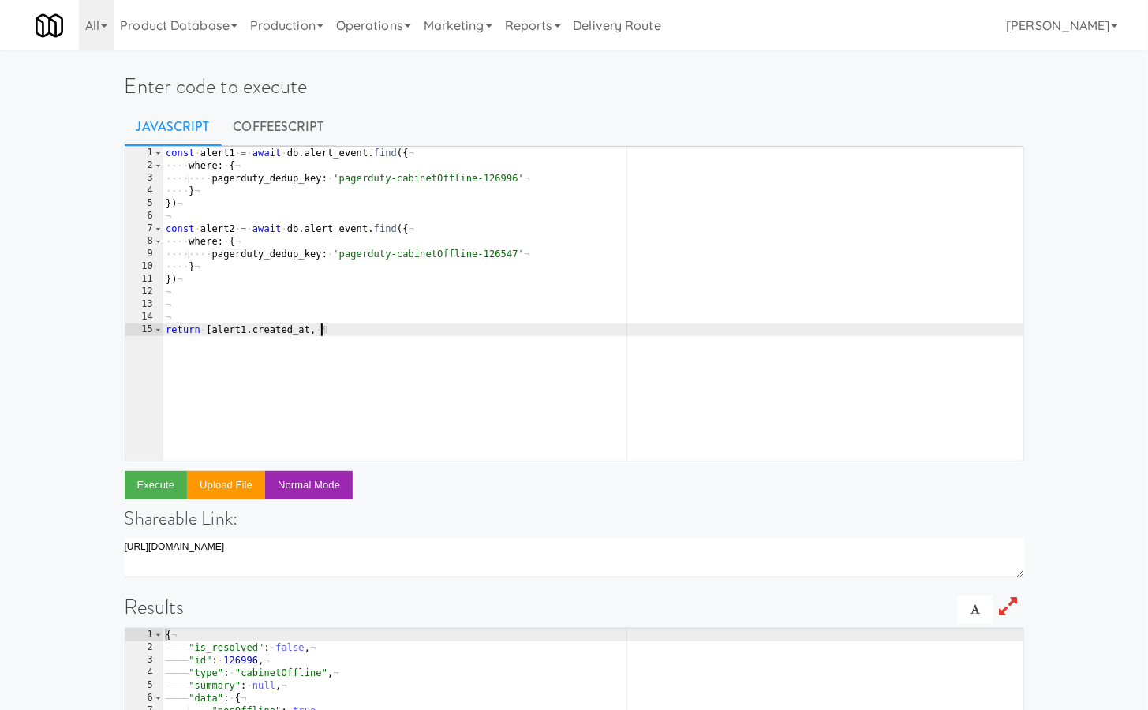
paste textarea "alert2"
click at [151, 489] on button "Execute" at bounding box center [156, 485] width 63 height 28
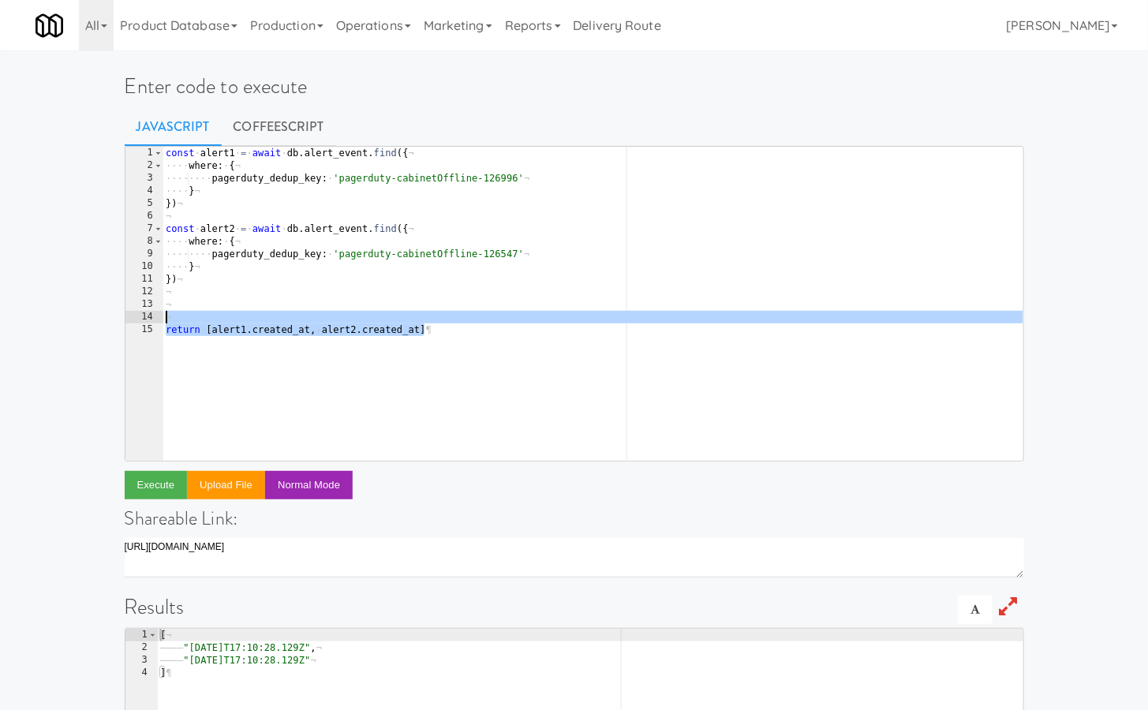
drag, startPoint x: 435, startPoint y: 334, endPoint x: 435, endPoint y: 317, distance: 16.6
click at [435, 317] on div "const · alert1 · = · await · db . alert_event . find ({ ¬ ···· where : · { ¬ ··…" at bounding box center [592, 317] width 860 height 340
click at [445, 334] on div "const · alert1 · = · await · db . alert_event . find ({ ¬ ···· where : · { ¬ ··…" at bounding box center [592, 317] width 860 height 340
paste textarea "u"
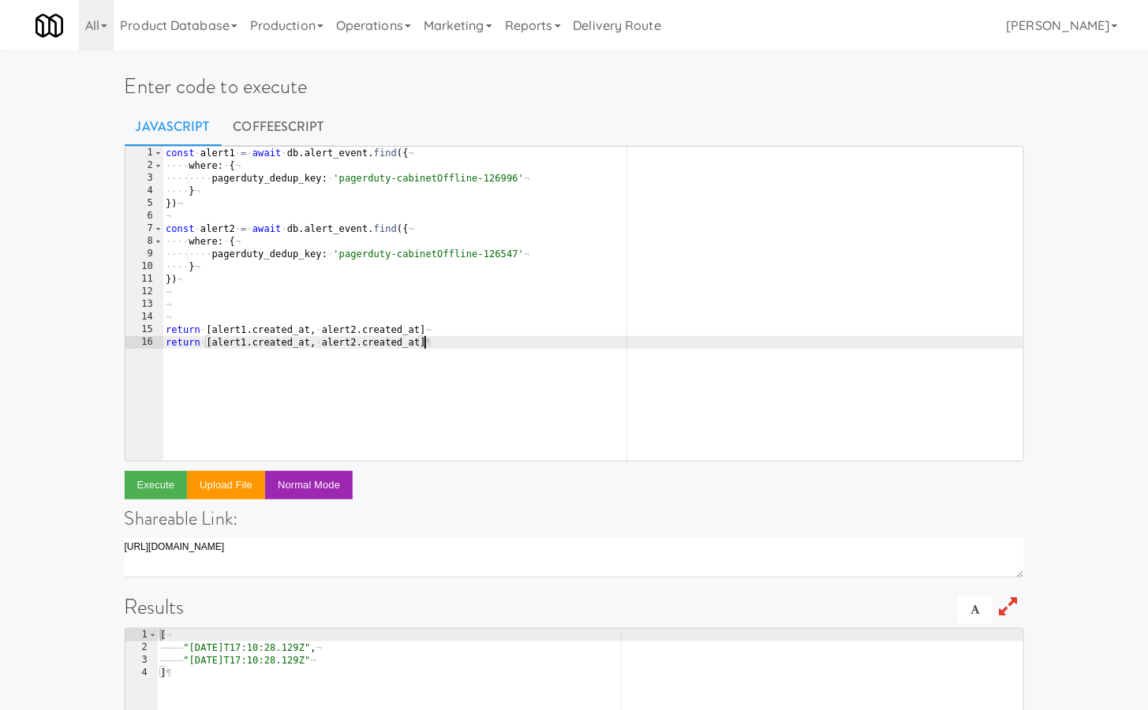
click at [277, 342] on div "const · alert1 · = · await · db . alert_event . find ({ ¬ ···· where : · { ¬ ··…" at bounding box center [592, 317] width 860 height 340
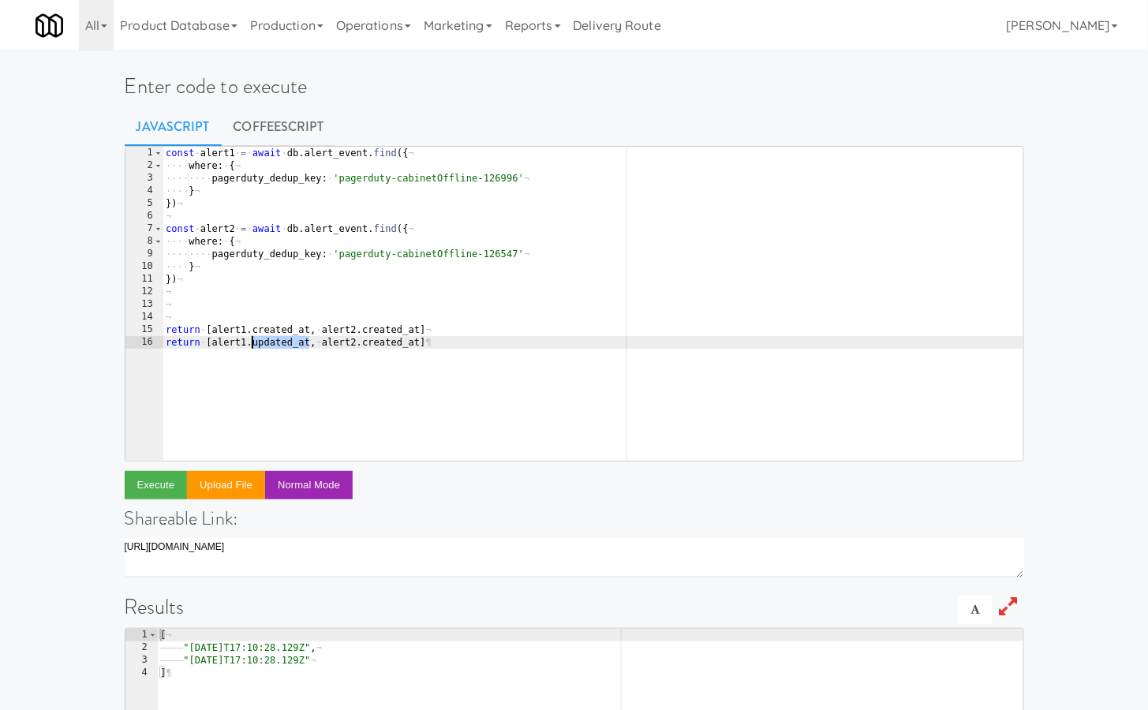
click at [386, 338] on div "const · alert1 · = · await · db . alert_event . find ({ ¬ ···· where : · { ¬ ··…" at bounding box center [592, 317] width 860 height 340
paste textarea "upd"
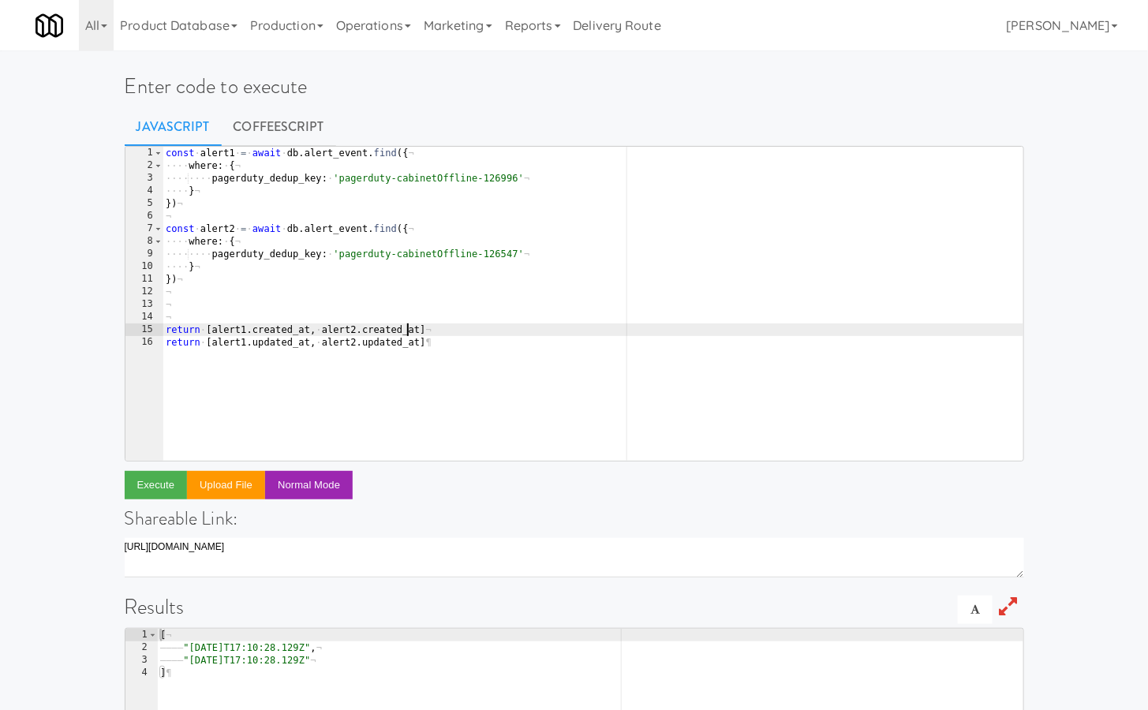
click at [405, 325] on div "const · alert1 · = · await · db . alert_event . find ({ ¬ ···· where : · { ¬ ··…" at bounding box center [592, 317] width 860 height 340
type textarea "// return [alert1.created_at, alert2.created_at]"
click at [155, 486] on button "Execute" at bounding box center [156, 485] width 63 height 28
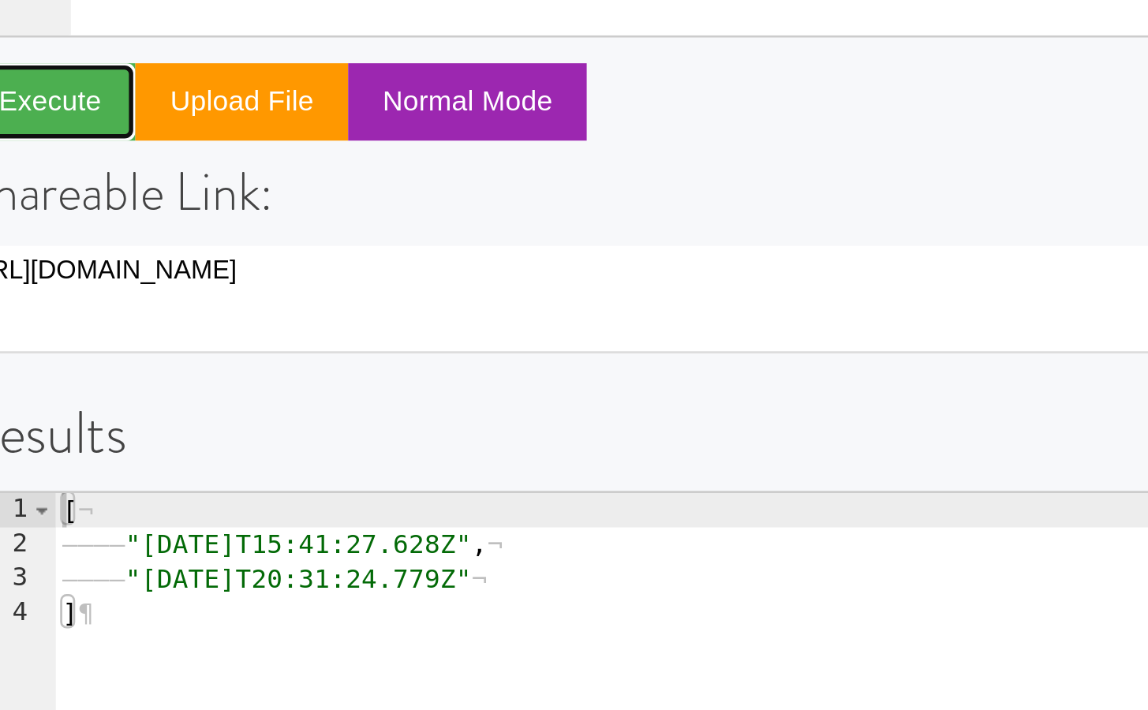
scroll to position [45, 0]
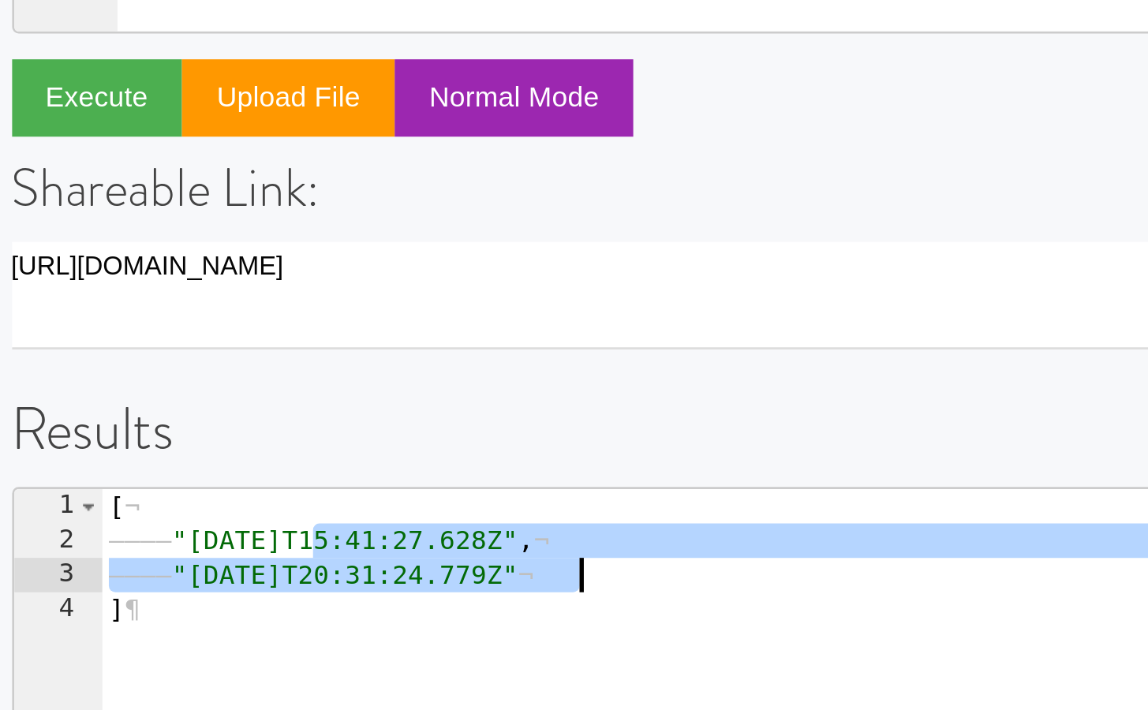
drag, startPoint x: 232, startPoint y: 599, endPoint x: 333, endPoint y: 614, distance: 102.2
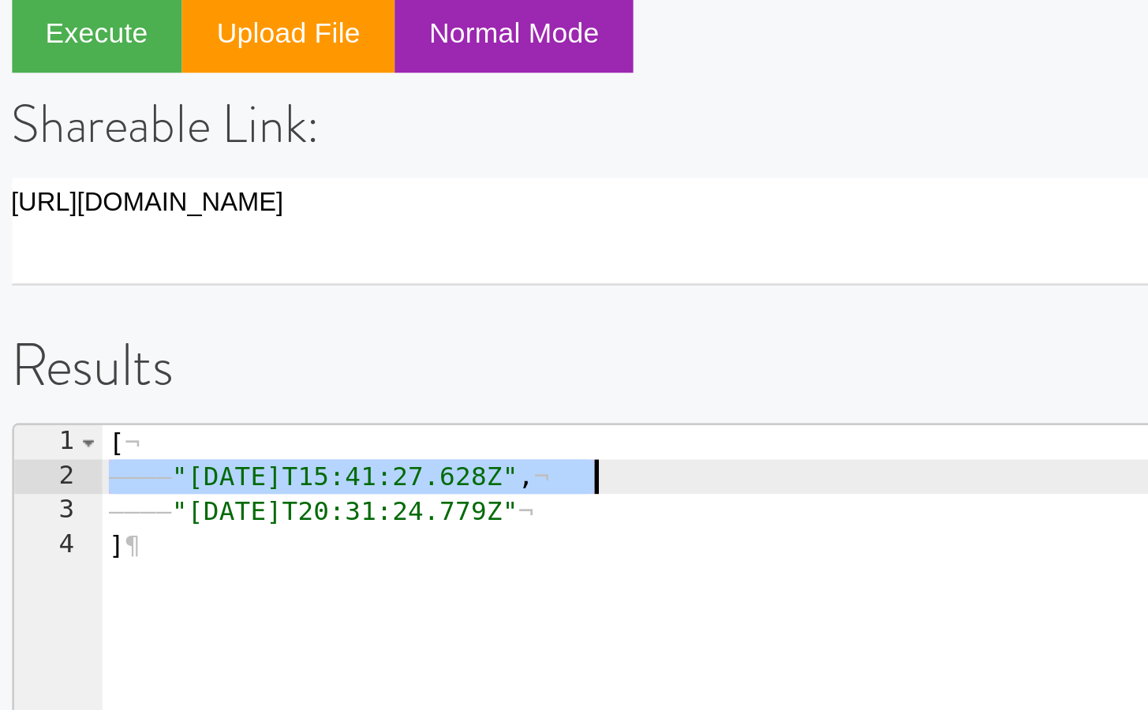
drag, startPoint x: 180, startPoint y: 600, endPoint x: 388, endPoint y: 600, distance: 208.2
type textarea ""2025-08-21T15:41:27.628Z","
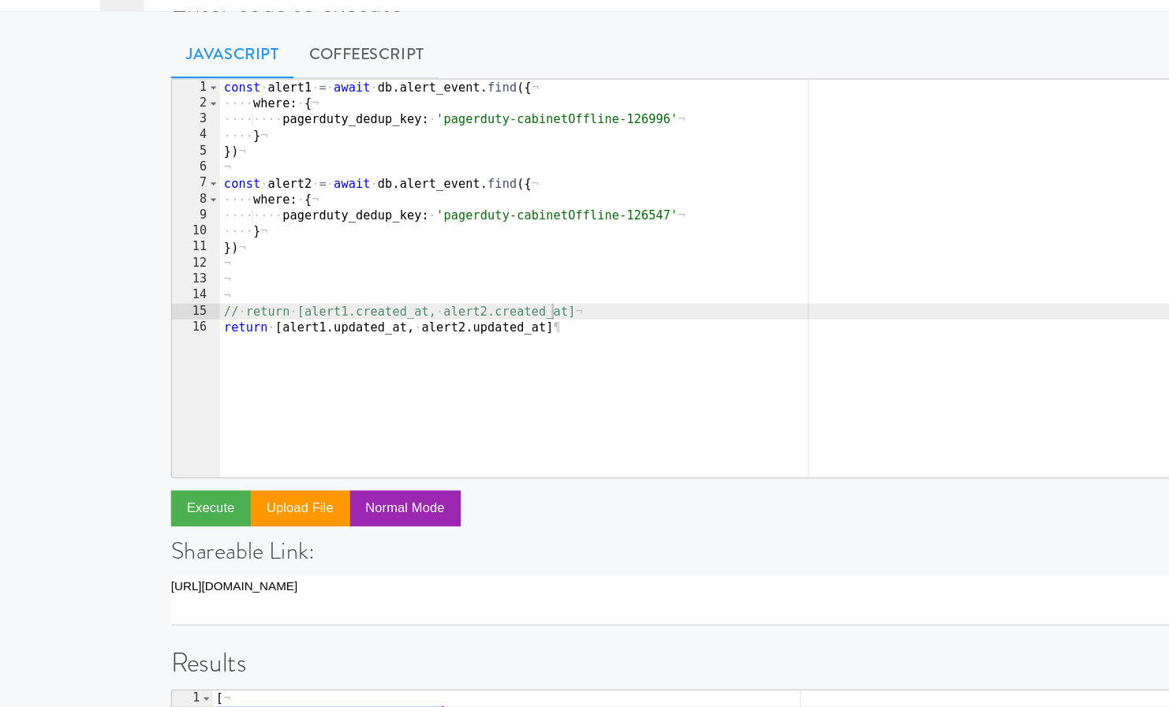
scroll to position [43, 0]
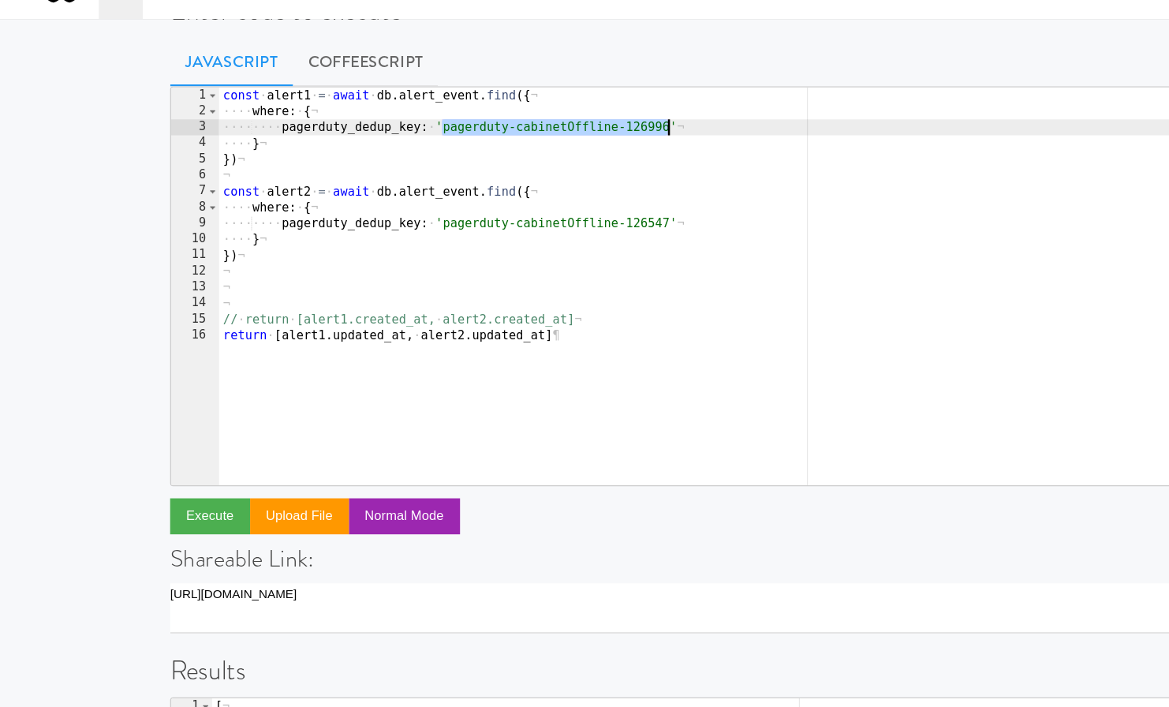
drag, startPoint x: 349, startPoint y: 136, endPoint x: 528, endPoint y: 134, distance: 178.3
click at [528, 134] on div "const · alert1 · = · await · db . alert_event . find ({ ¬ ···· where : · { ¬ ··…" at bounding box center [604, 274] width 860 height 340
click at [447, 153] on div "const · alert1 · = · await · db . alert_event . find ({ ¬ ···· where : · { ¬ ··…" at bounding box center [604, 274] width 860 height 340
drag, startPoint x: 348, startPoint y: 134, endPoint x: 528, endPoint y: 134, distance: 180.6
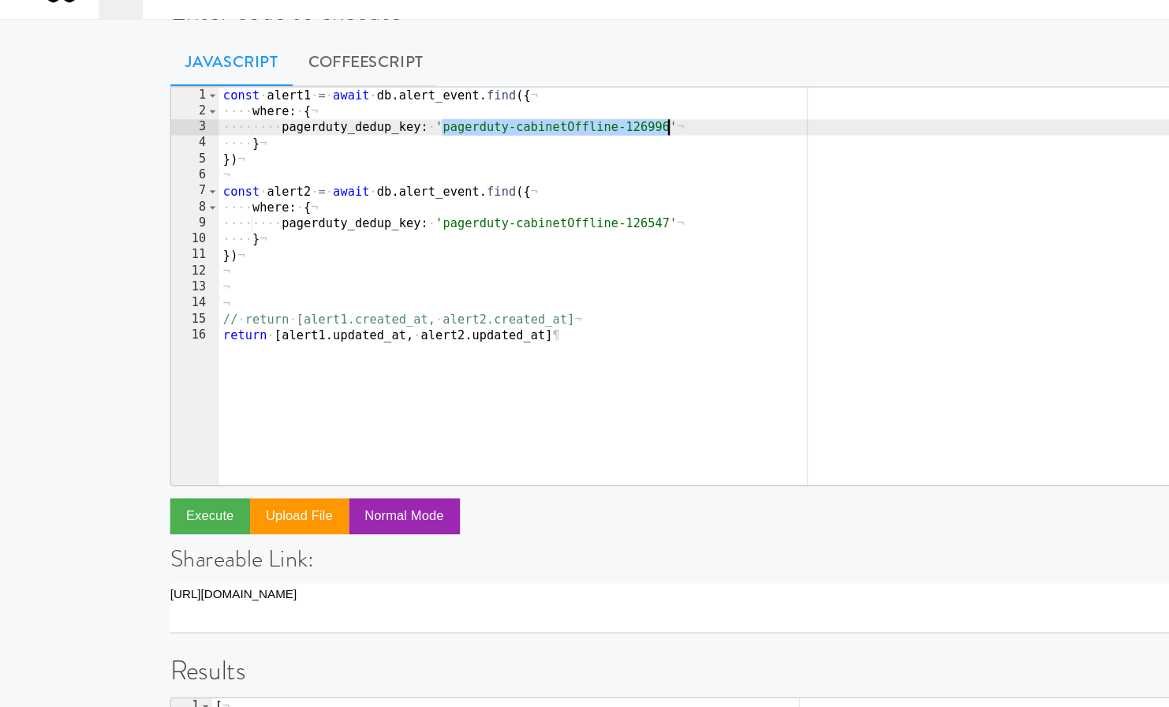
click at [528, 134] on div "const · alert1 · = · await · db . alert_event . find ({ ¬ ···· where : · { ¬ ··…" at bounding box center [604, 274] width 860 height 340
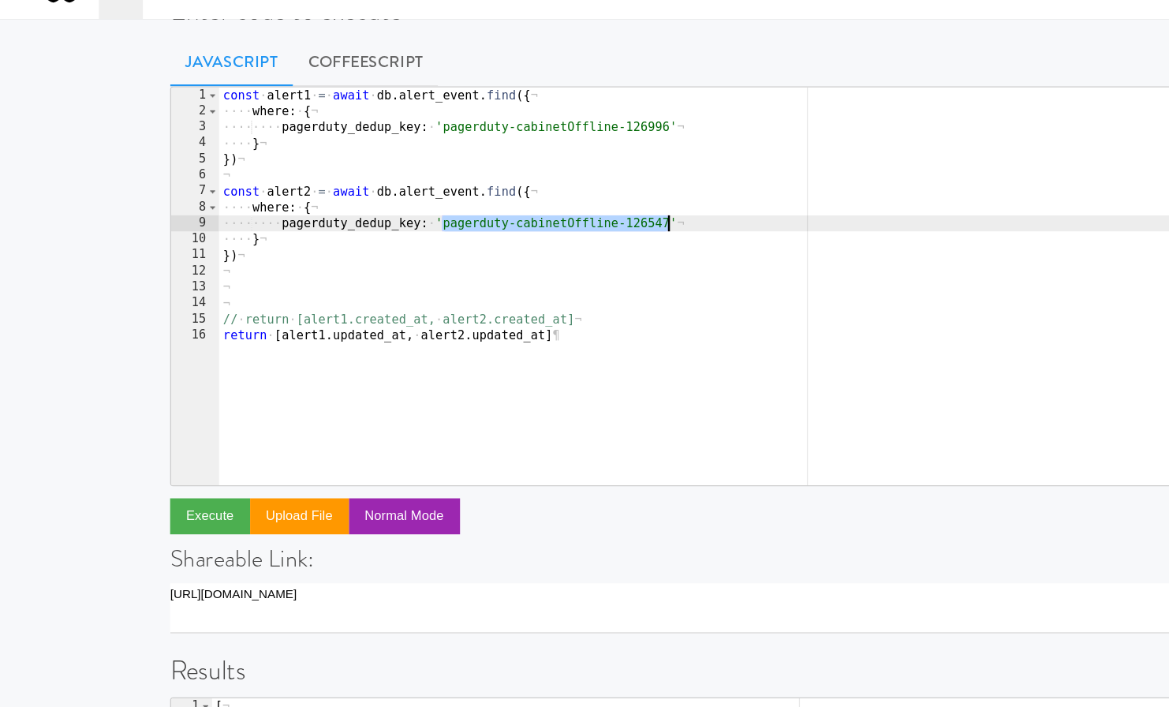
drag, startPoint x: 349, startPoint y: 207, endPoint x: 528, endPoint y: 207, distance: 179.0
click at [528, 207] on div "const · alert1 · = · await · db . alert_event . find ({ ¬ ···· where : · { ¬ ··…" at bounding box center [604, 274] width 860 height 340
type textarea "pagerduty_dedup_key: 'pagerduty-cabinetOffline-126547'"
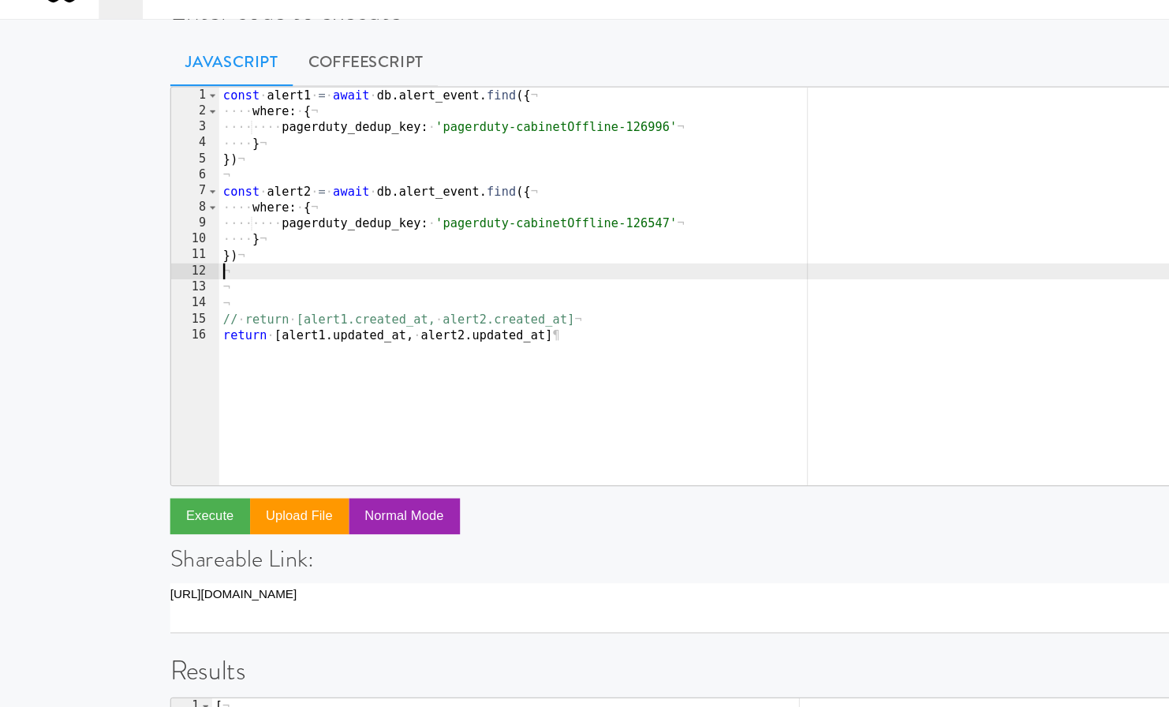
click at [377, 247] on div "const · alert1 · = · await · db . alert_event . find ({ ¬ ···· where : · { ¬ ··…" at bounding box center [604, 274] width 860 height 340
paste textarea "pagerduty-cabinetOffline-126547"
type textarea "pagerduty-cabinetOffline-126547"
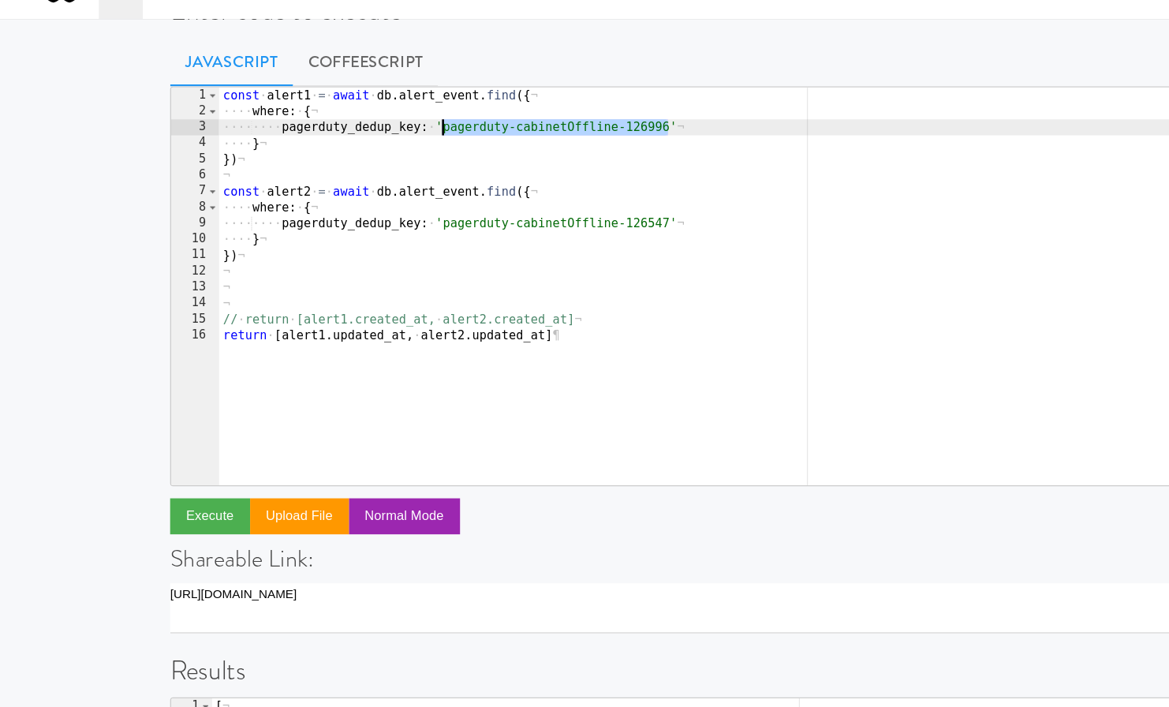
drag, startPoint x: 527, startPoint y: 136, endPoint x: 347, endPoint y: 136, distance: 179.8
click at [347, 136] on div "const · alert1 · = · await · db . alert_event . find ({ ¬ ···· where : · { ¬ ··…" at bounding box center [604, 274] width 860 height 340
type textarea "pagerduty_dedup_key: 'pagerduty-cabinetOffline-126996'"
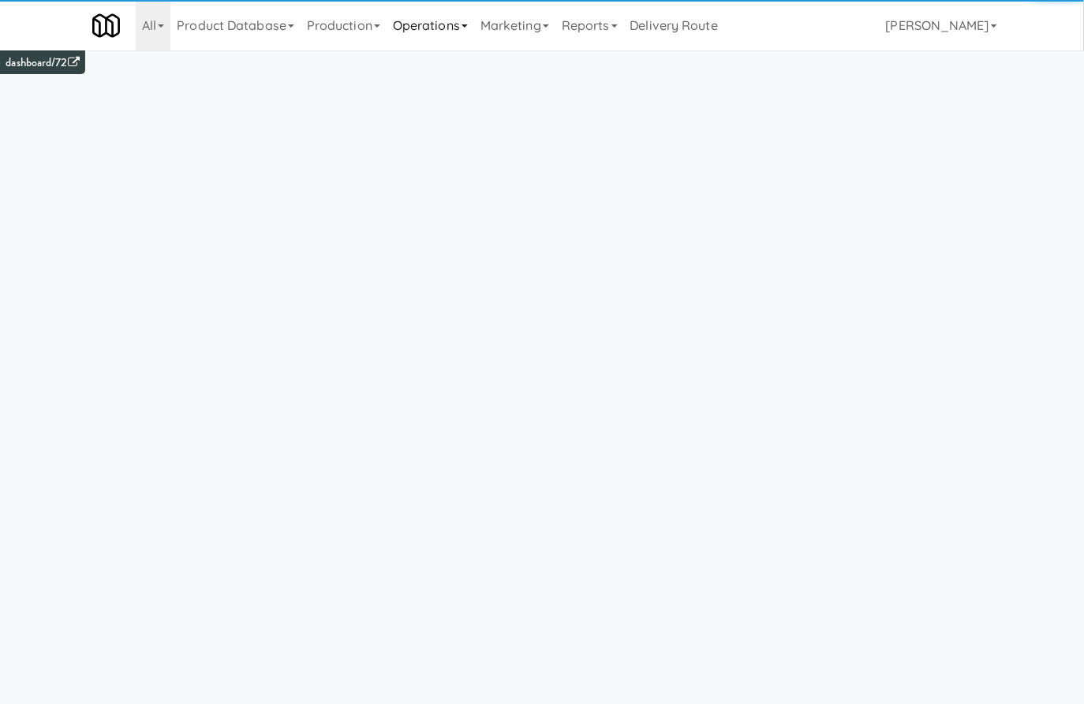
click at [393, 23] on link "Operations" at bounding box center [430, 25] width 88 height 50
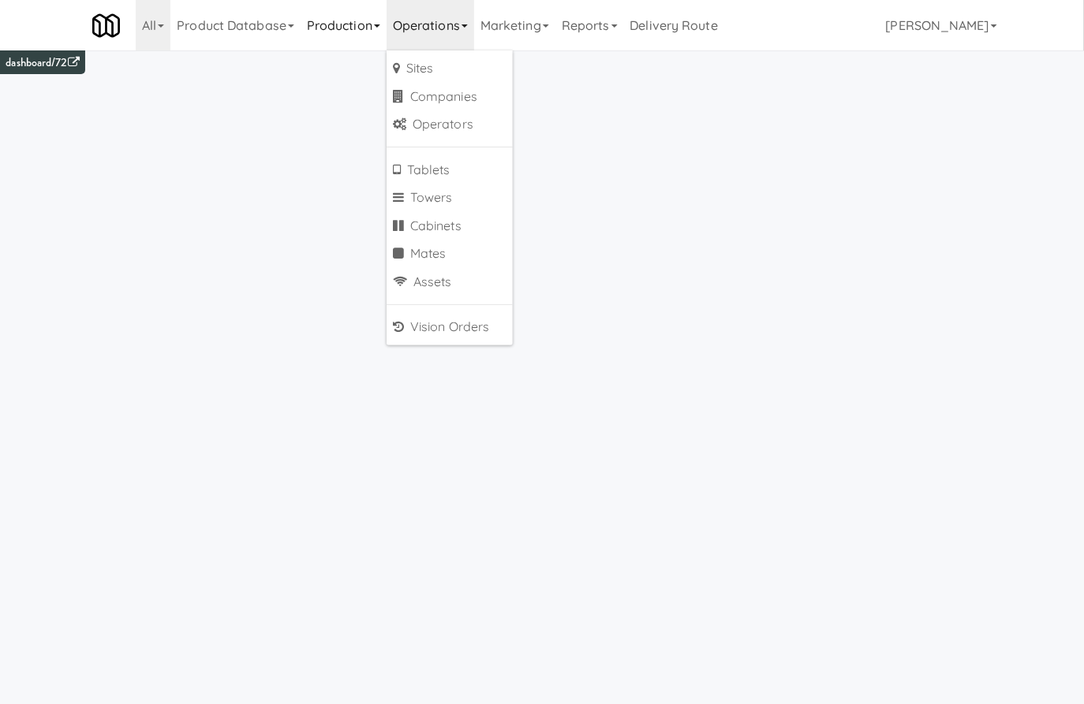
click at [345, 24] on link "Production" at bounding box center [344, 25] width 86 height 50
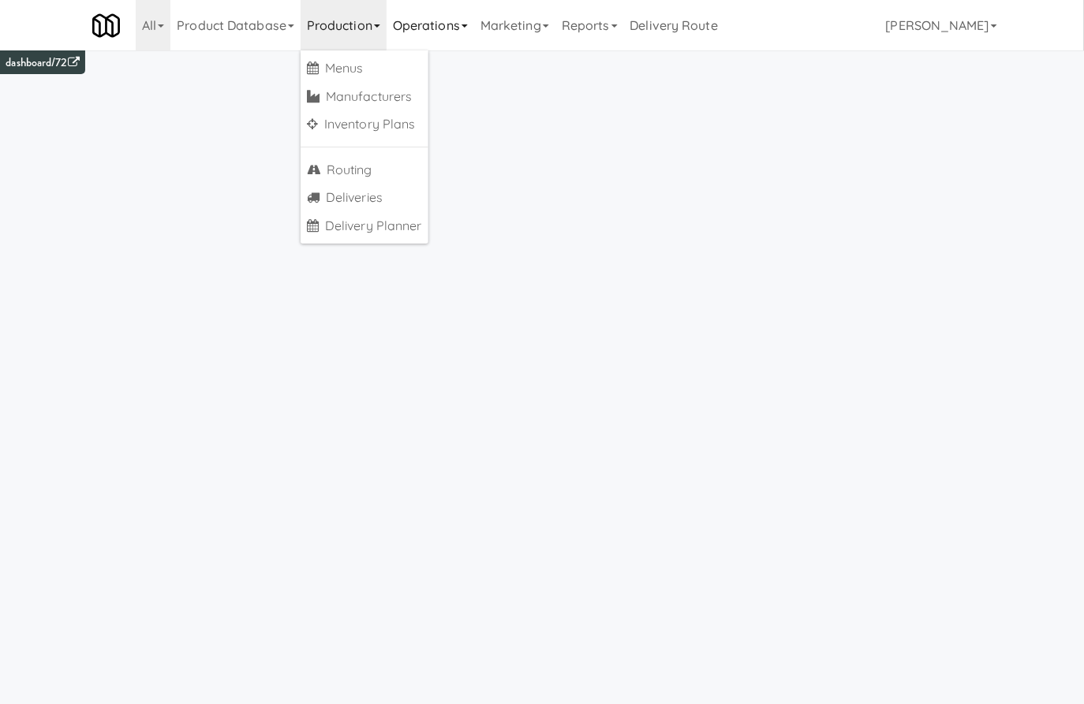
click at [409, 22] on link "Operations" at bounding box center [430, 25] width 88 height 50
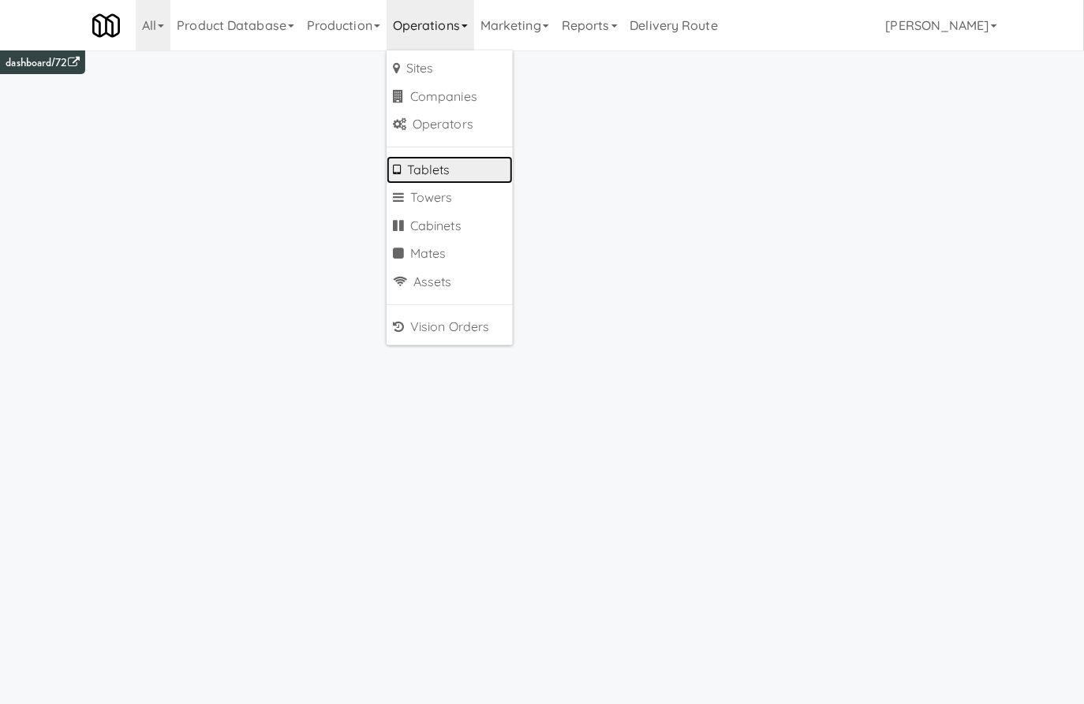
click at [457, 170] on link "Tablets" at bounding box center [449, 170] width 126 height 28
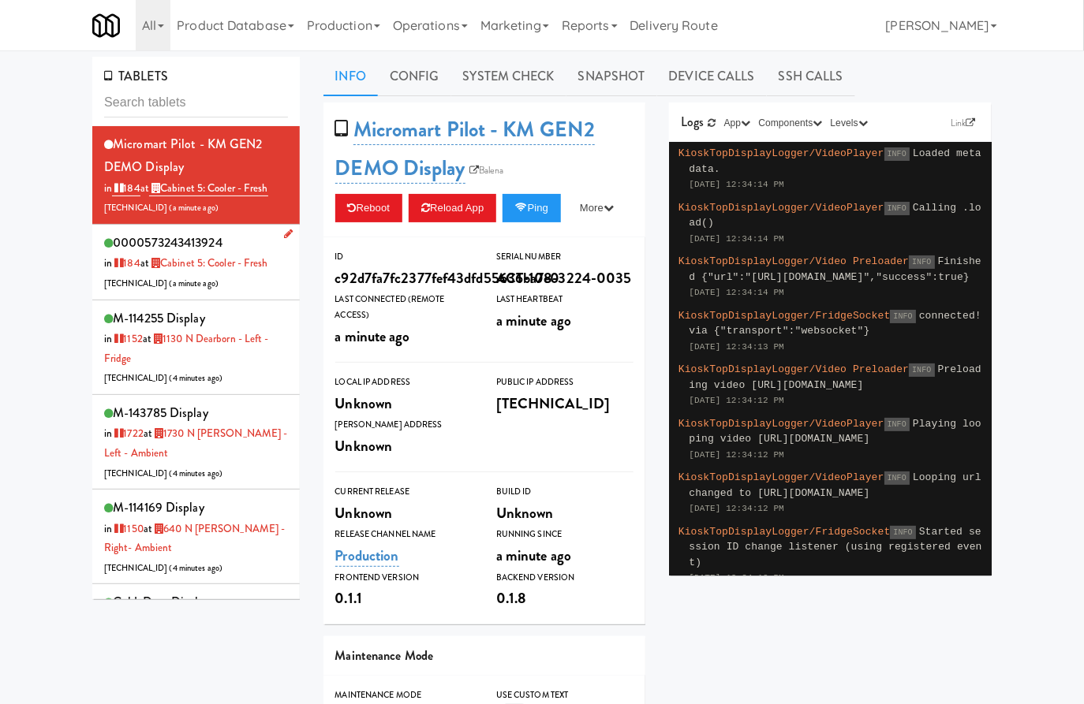
click at [228, 283] on div "0000573243413924 in 184 at Cabinet 5: Cooler - Fresh [TECHNICAL_ID] ( a minute …" at bounding box center [196, 262] width 184 height 62
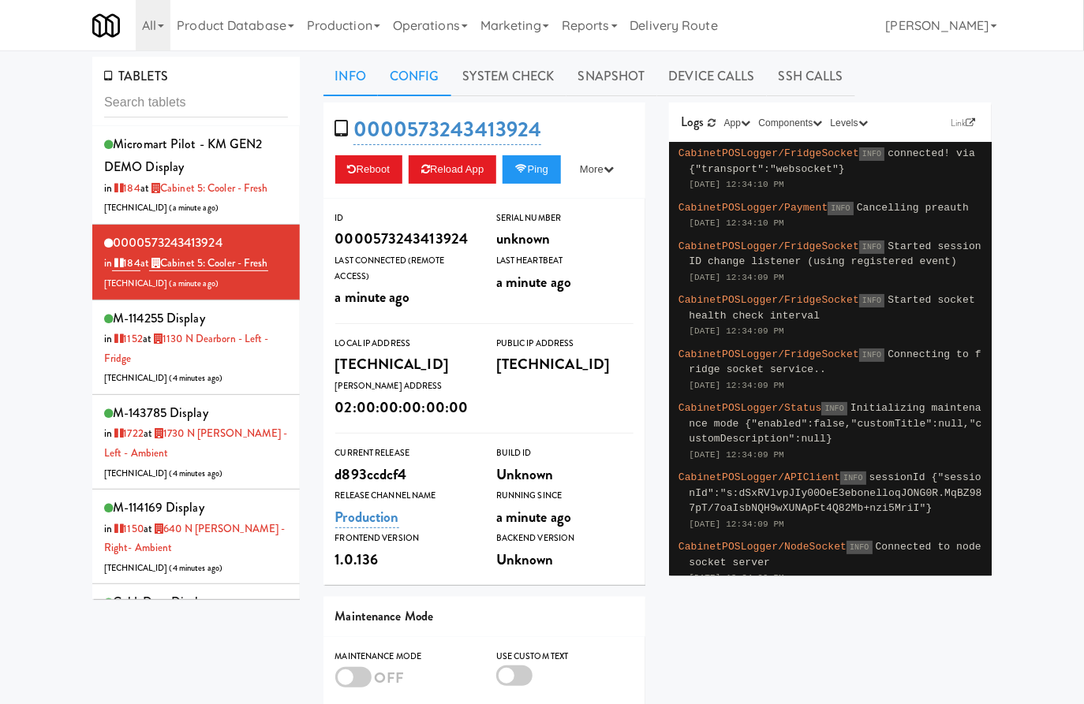
click at [432, 79] on link "Config" at bounding box center [414, 76] width 73 height 39
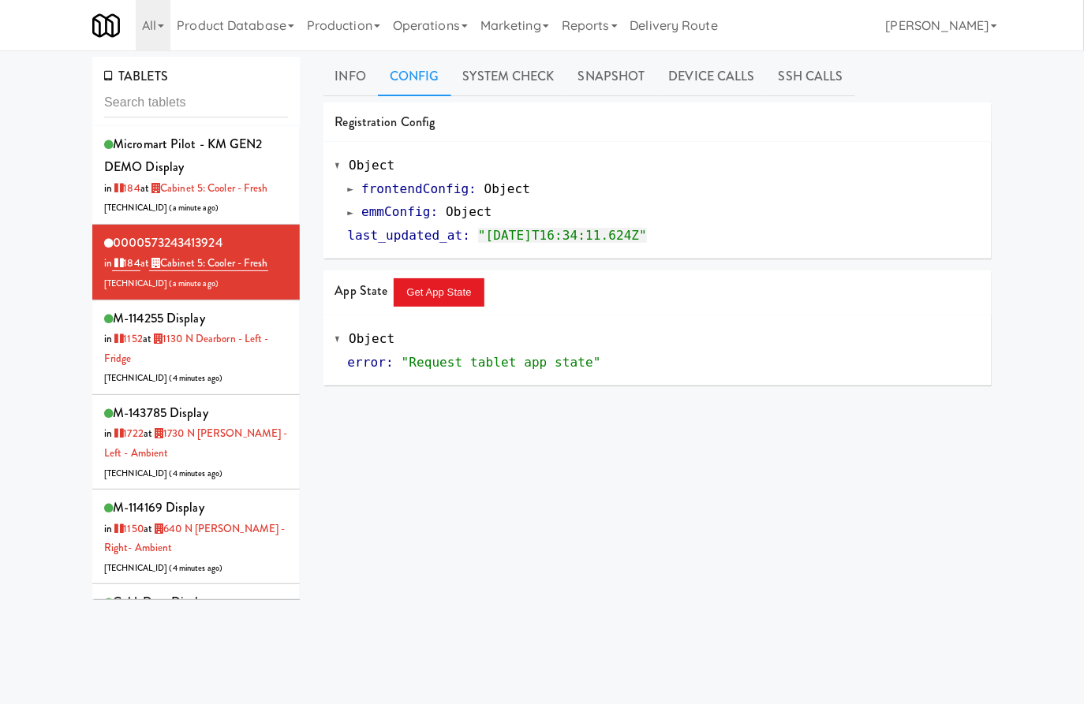
click at [408, 215] on span "emmConfig" at bounding box center [395, 211] width 69 height 15
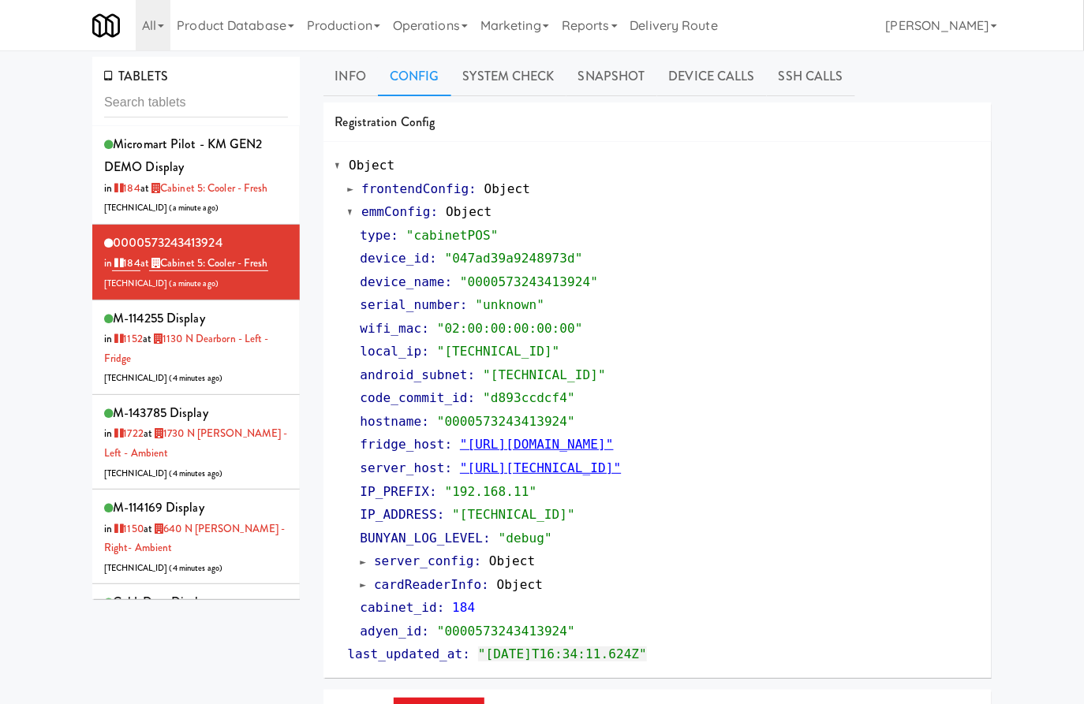
click at [423, 191] on span "frontendConfig" at bounding box center [414, 188] width 107 height 15
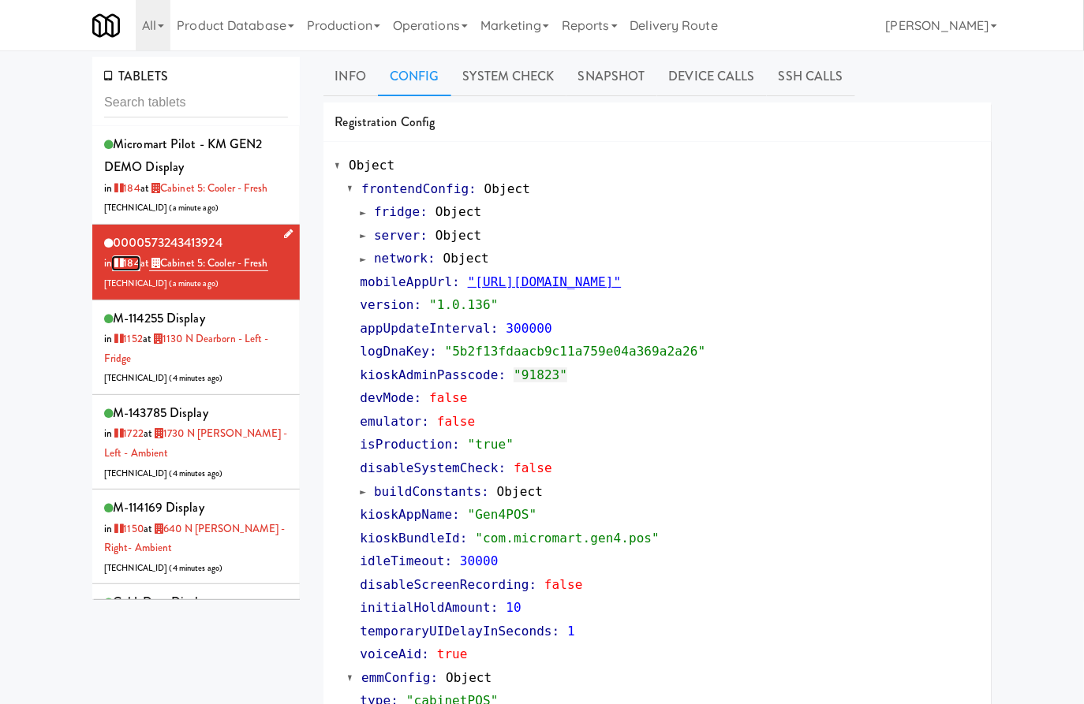
click at [130, 260] on link "184" at bounding box center [126, 264] width 28 height 16
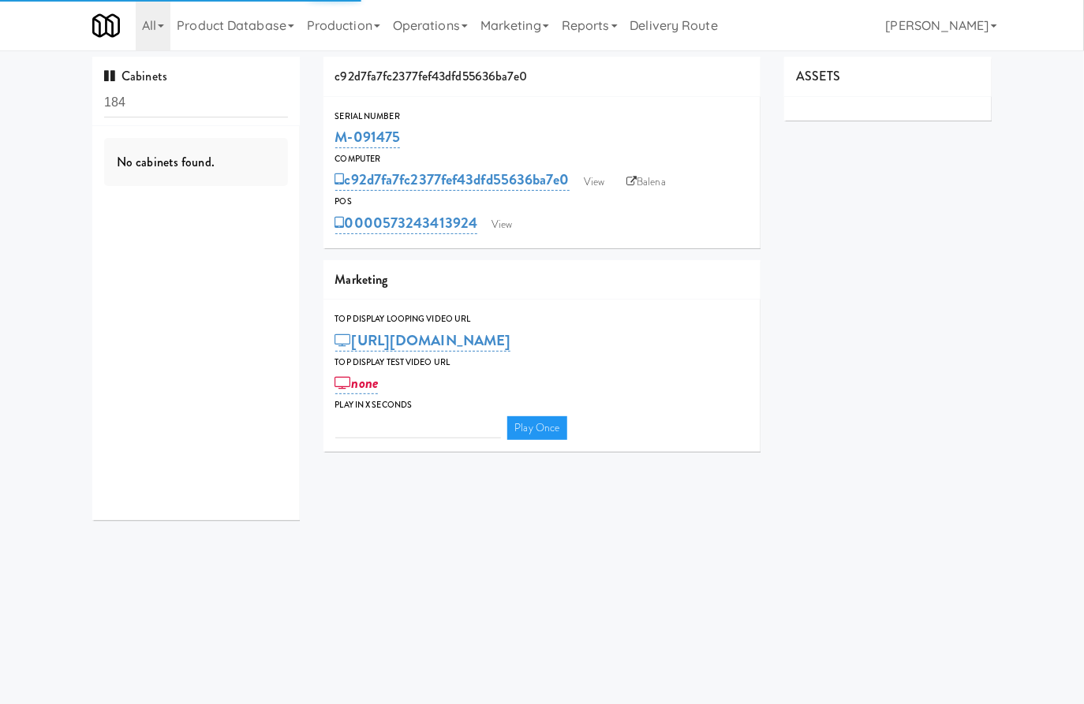
type input "3"
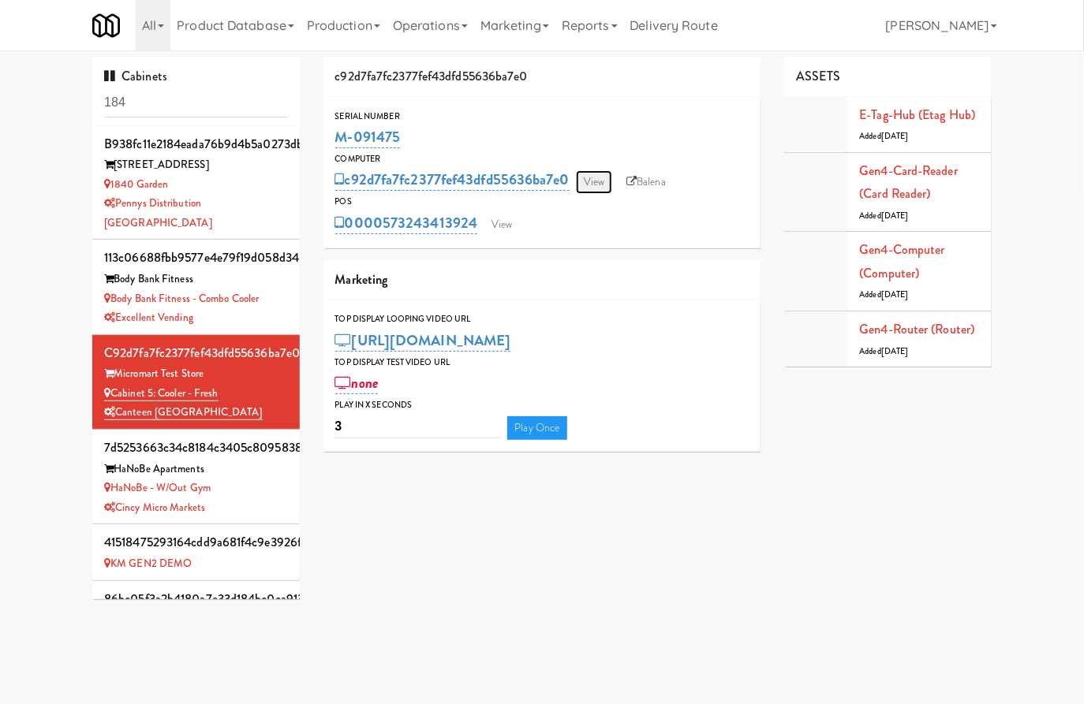
click at [601, 192] on link "View" at bounding box center [594, 182] width 36 height 24
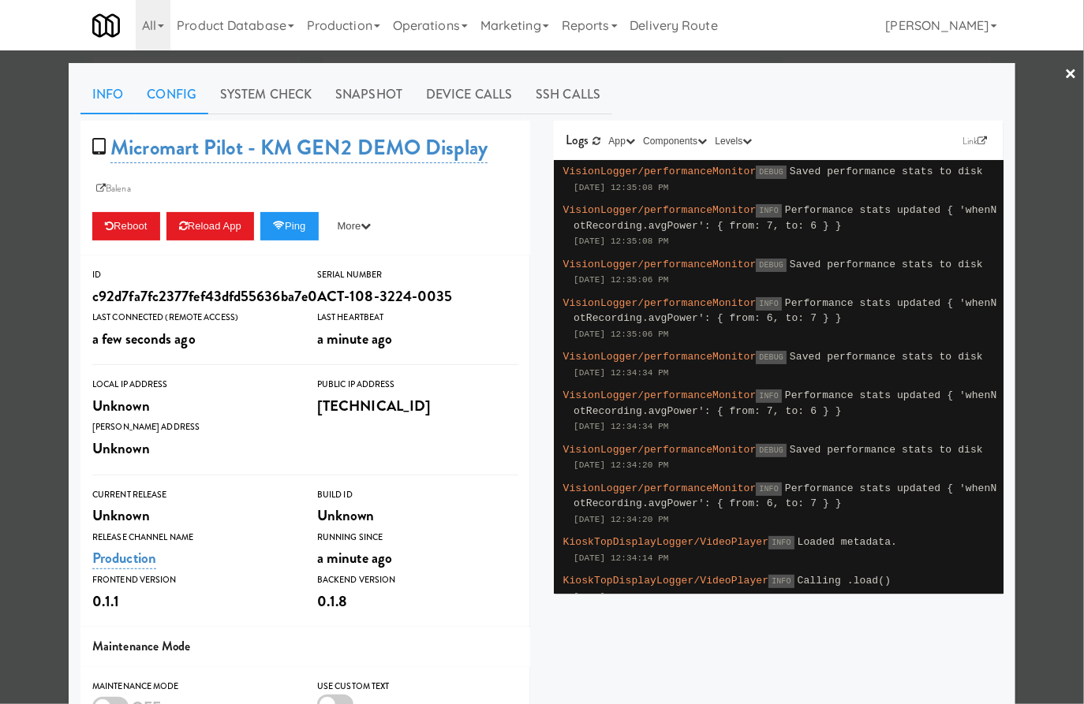
click at [195, 75] on link "Config" at bounding box center [171, 94] width 73 height 39
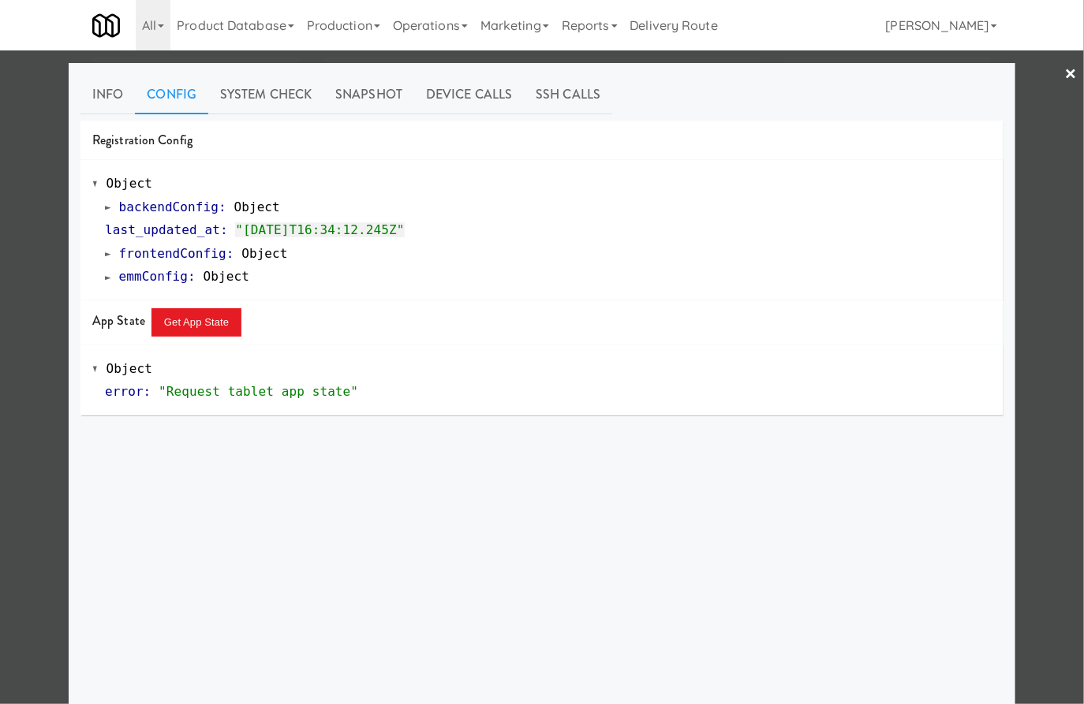
click at [178, 204] on span "backendConfig" at bounding box center [169, 207] width 100 height 15
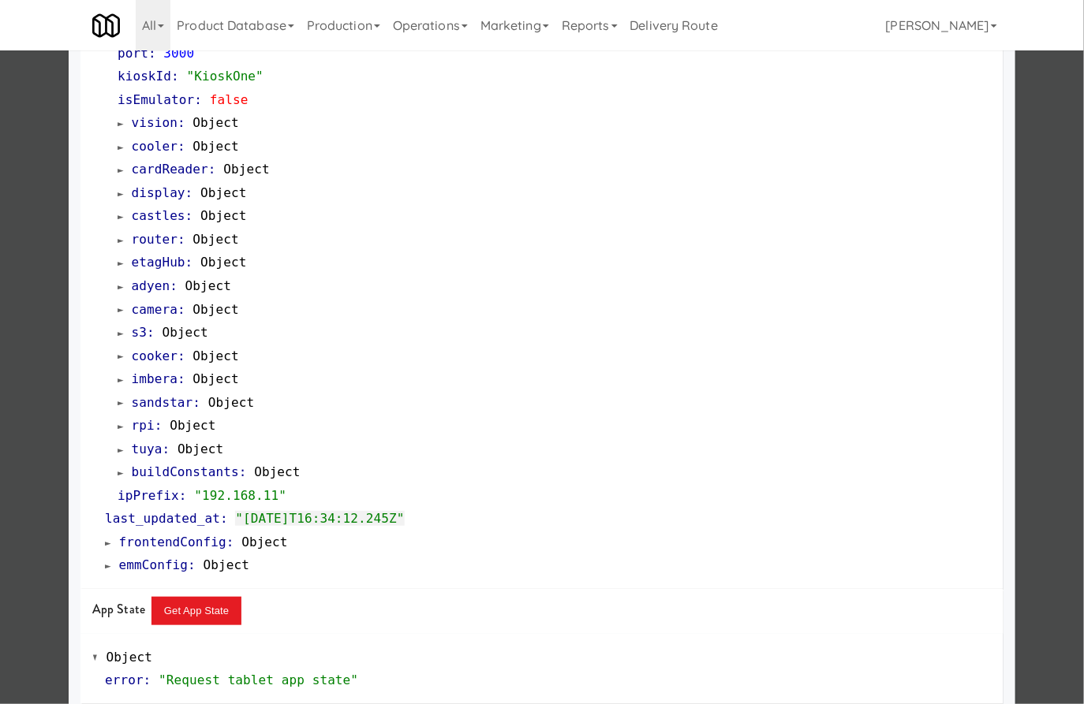
scroll to position [211, 0]
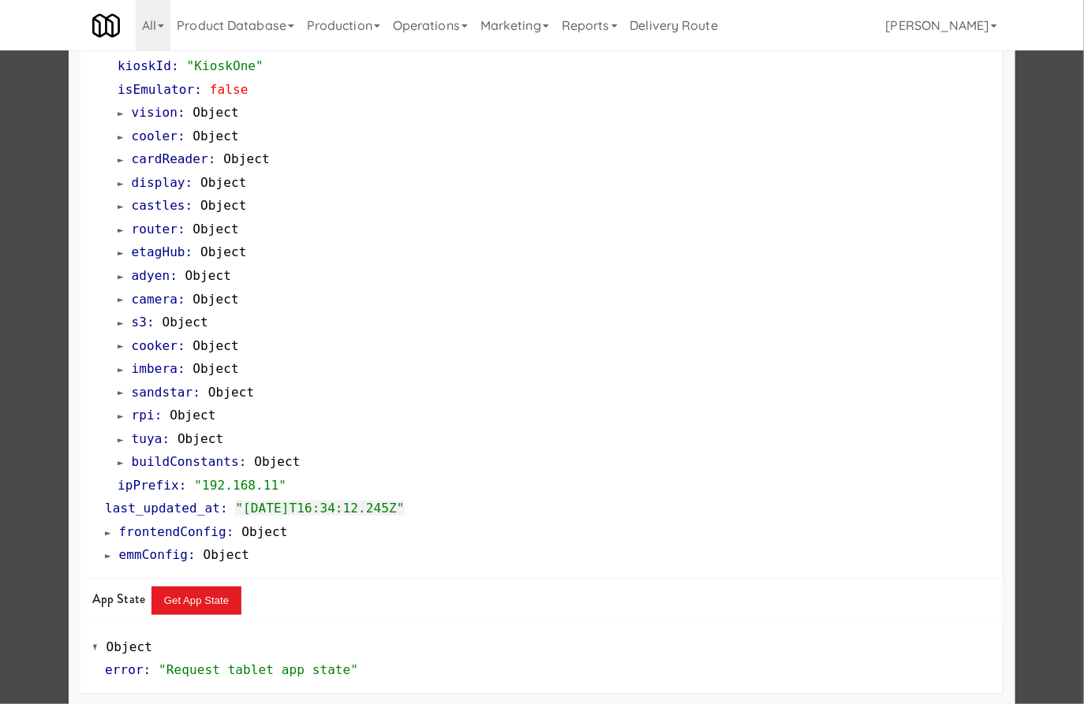
click at [207, 458] on span "buildConstants" at bounding box center [185, 461] width 107 height 15
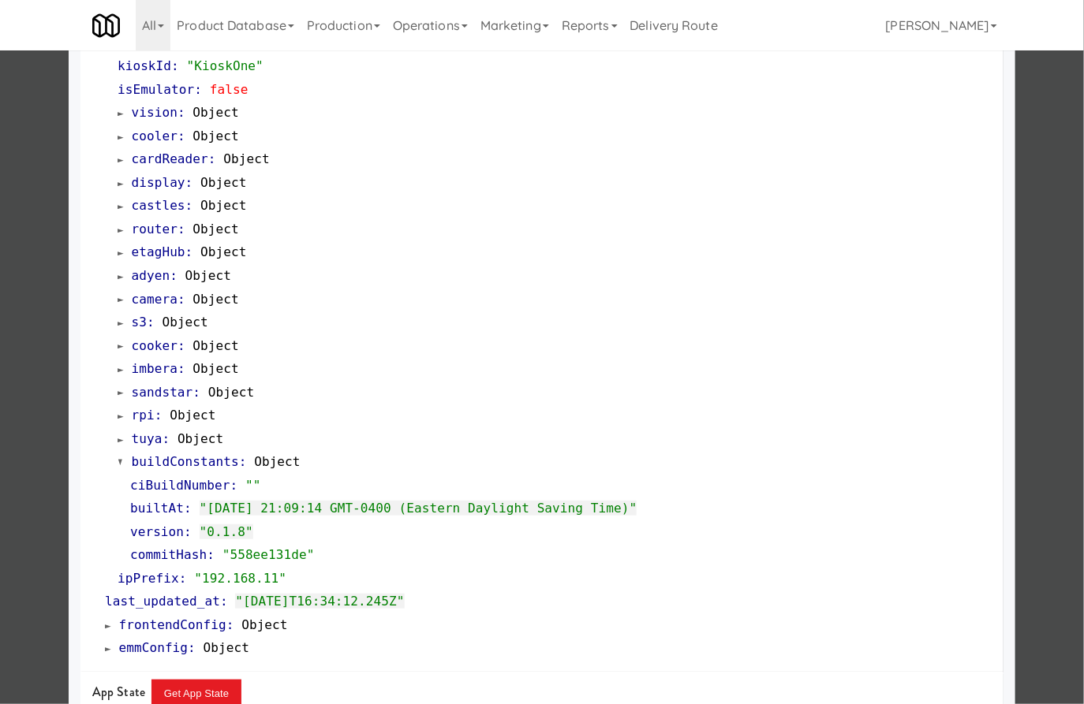
scroll to position [262, 0]
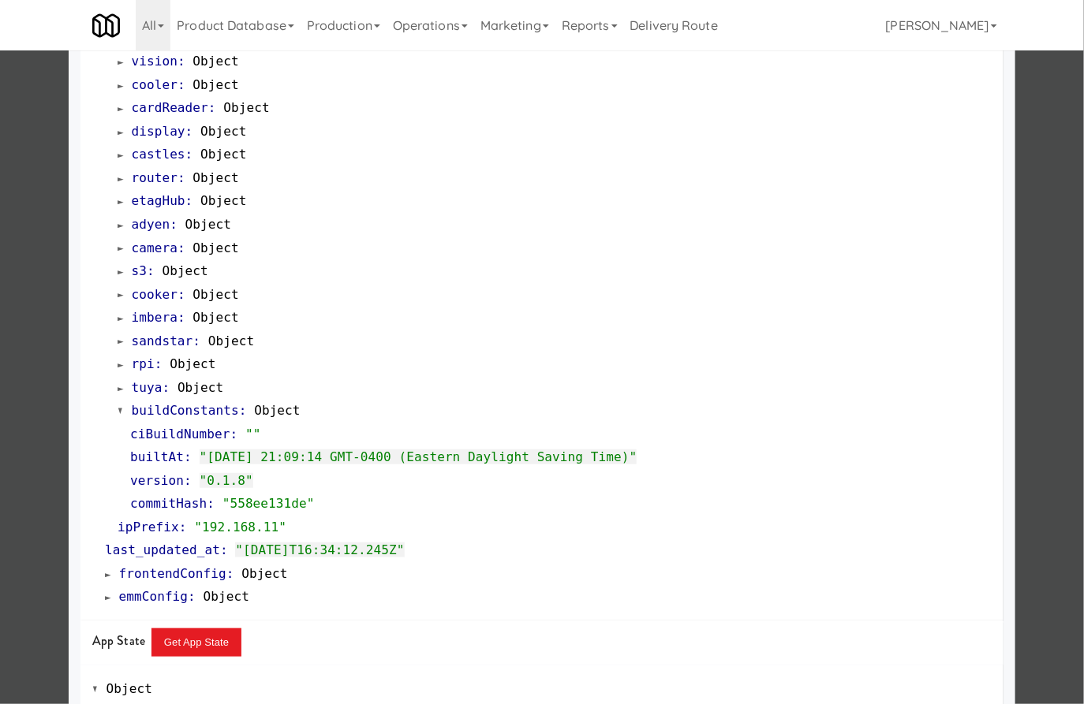
click at [206, 411] on span "buildConstants" at bounding box center [185, 410] width 107 height 15
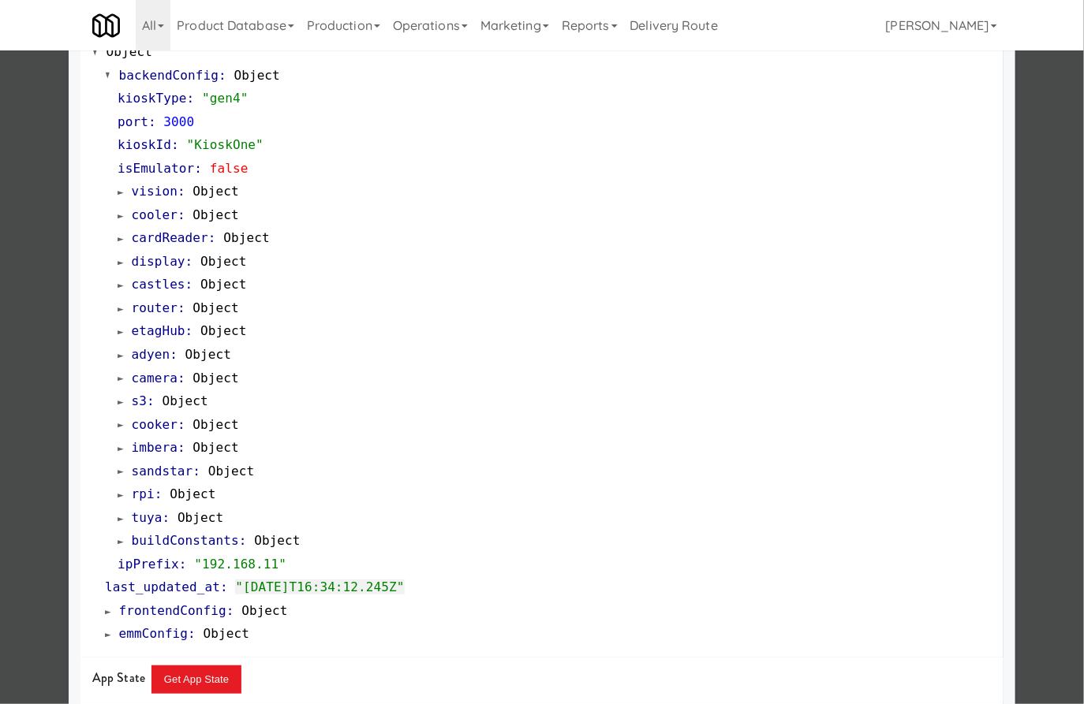
scroll to position [131, 0]
click at [142, 515] on span "tuya" at bounding box center [147, 518] width 31 height 15
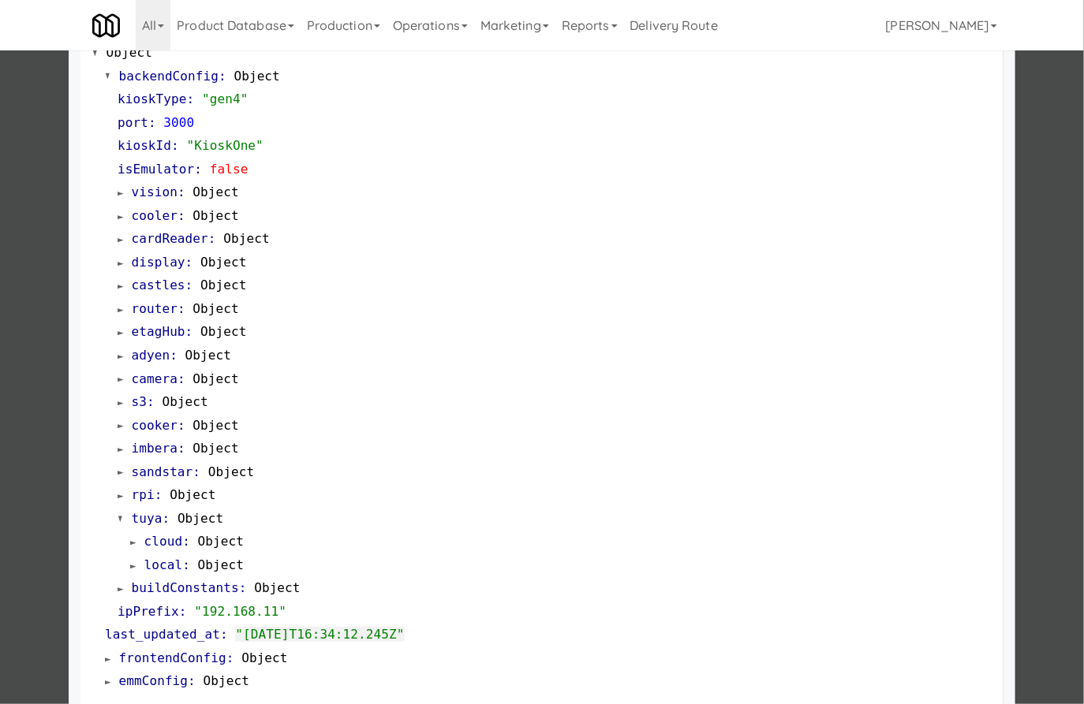
click at [142, 515] on span "tuya" at bounding box center [147, 518] width 31 height 15
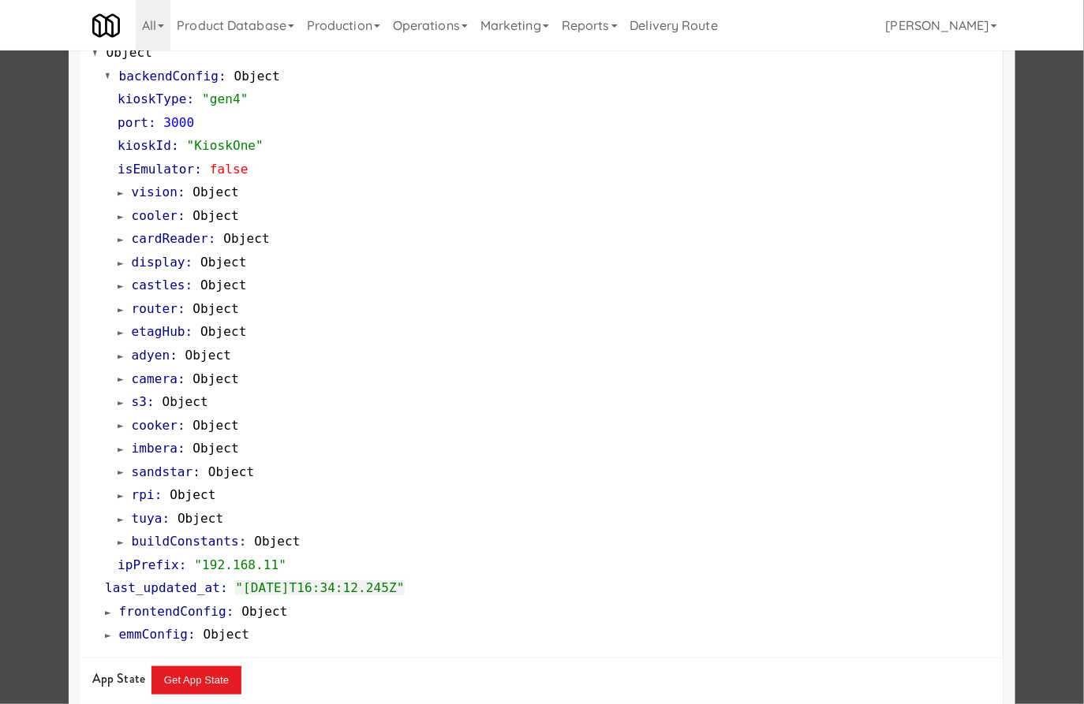
click at [158, 191] on span "vision" at bounding box center [155, 192] width 46 height 15
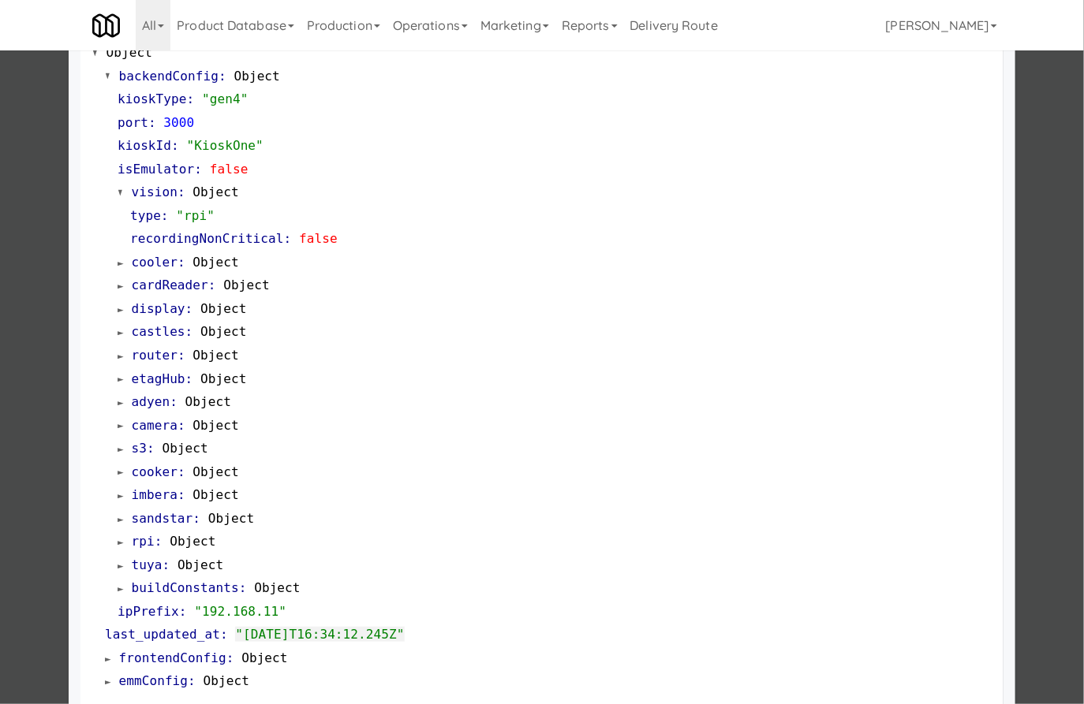
click at [158, 191] on span "vision" at bounding box center [155, 192] width 46 height 15
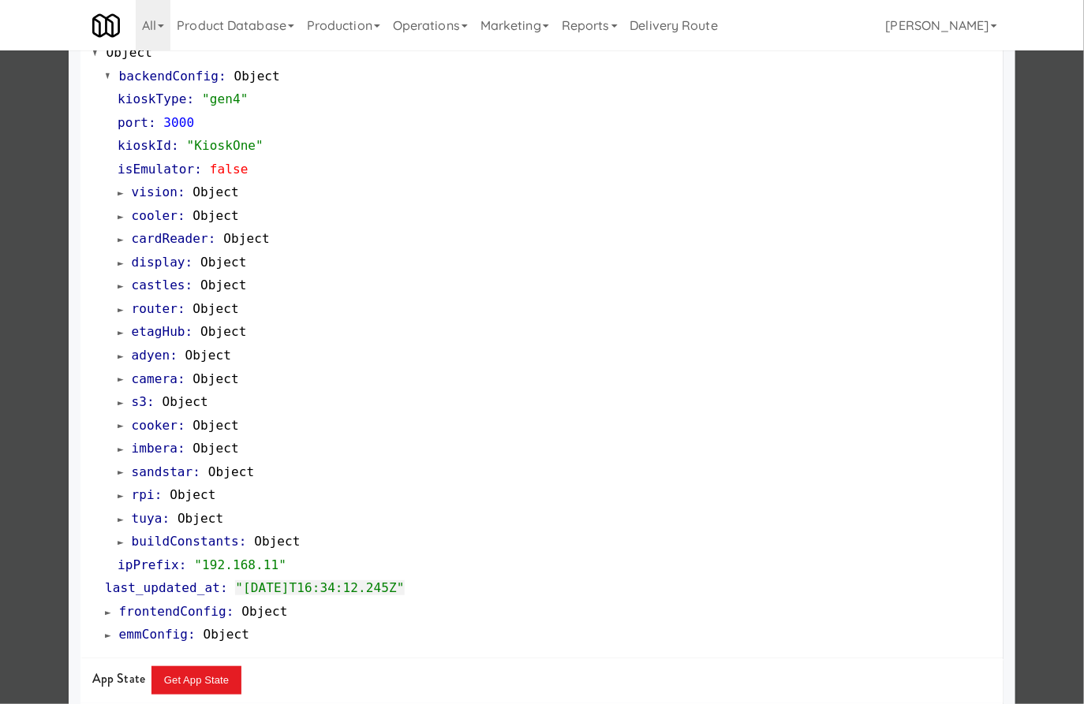
click at [158, 218] on span "cooler" at bounding box center [155, 215] width 46 height 15
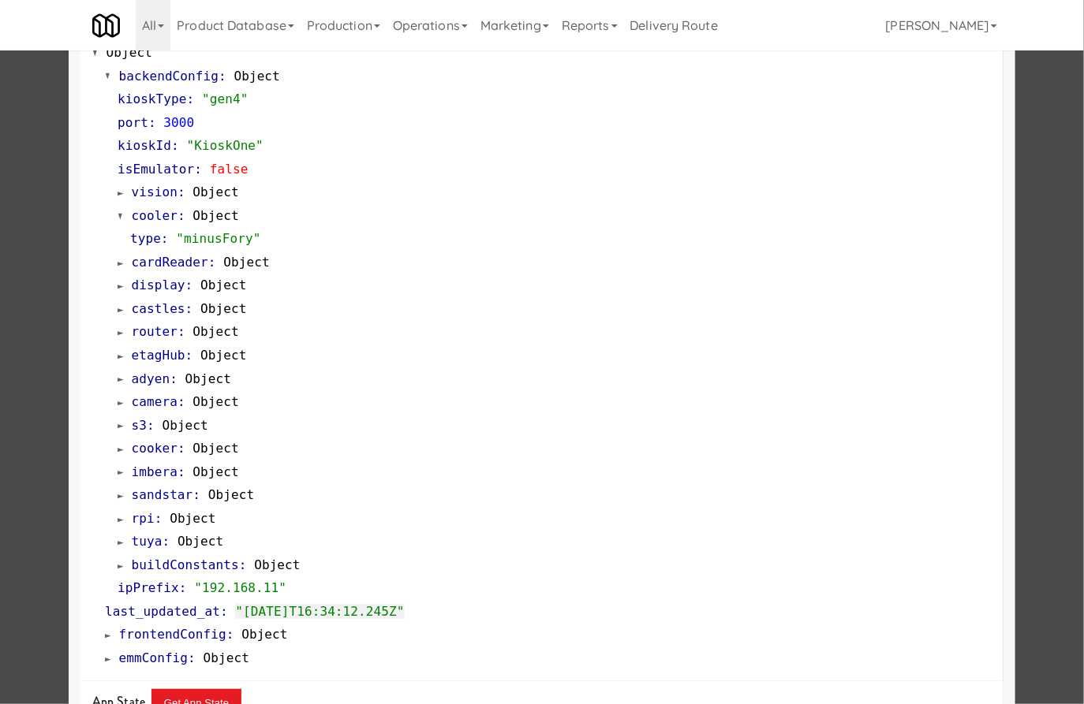
click at [158, 218] on span "cooler" at bounding box center [155, 215] width 46 height 15
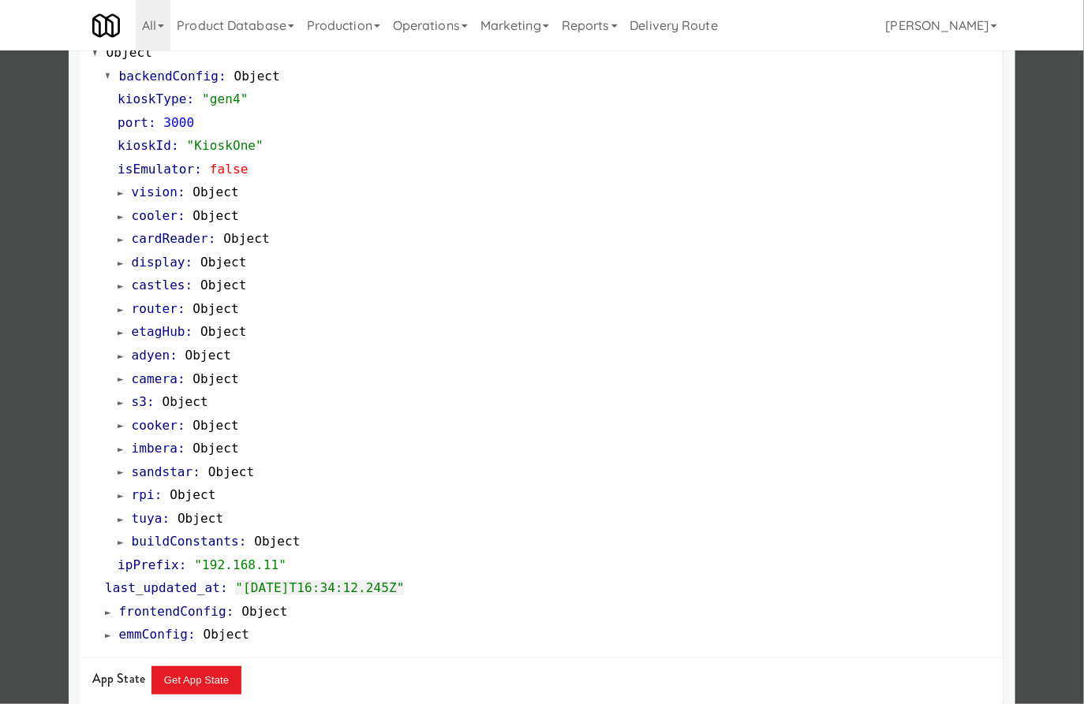
click at [158, 241] on span "cardReader" at bounding box center [170, 238] width 77 height 15
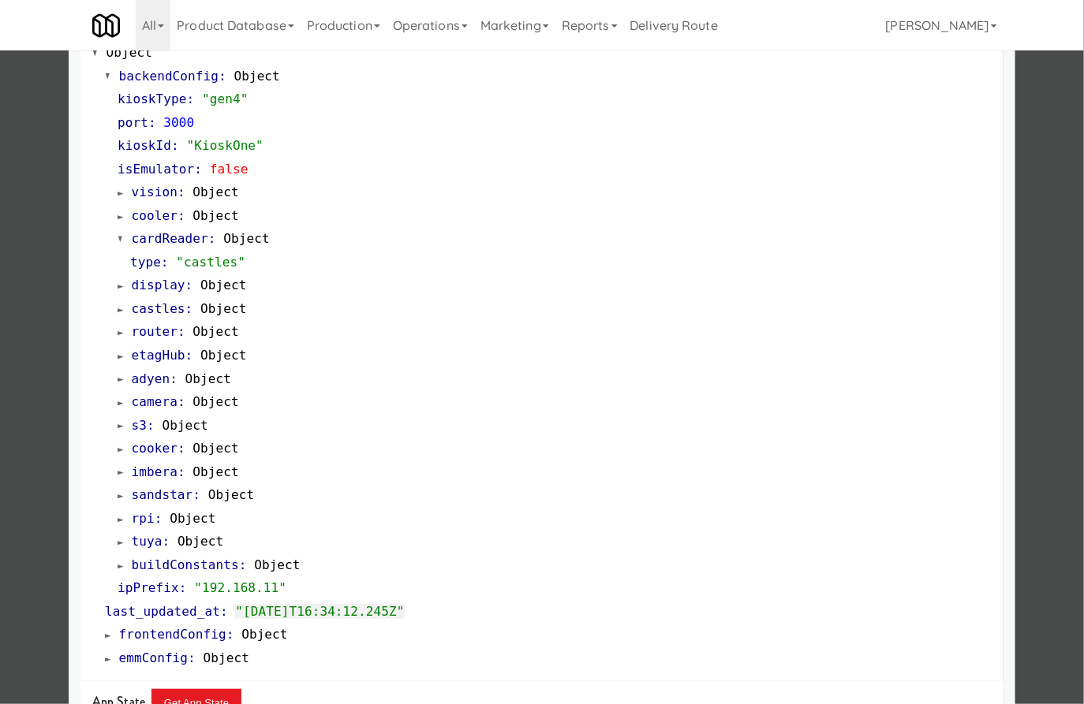
click at [158, 241] on span "cardReader" at bounding box center [170, 238] width 77 height 15
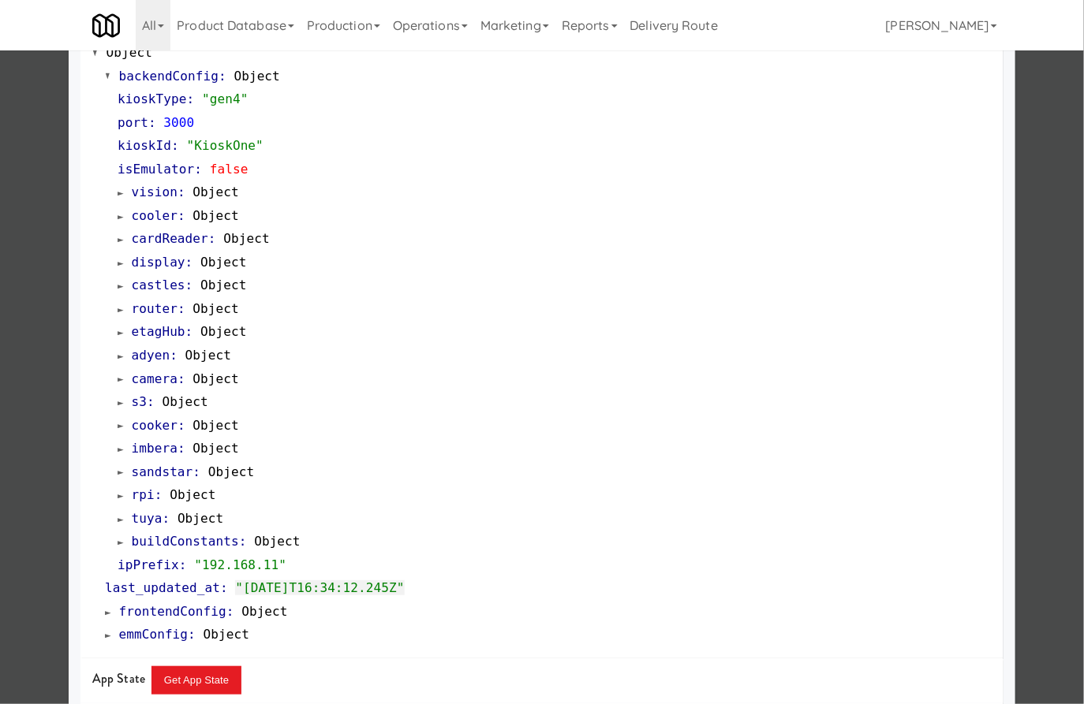
click at [160, 259] on span "display" at bounding box center [159, 262] width 54 height 15
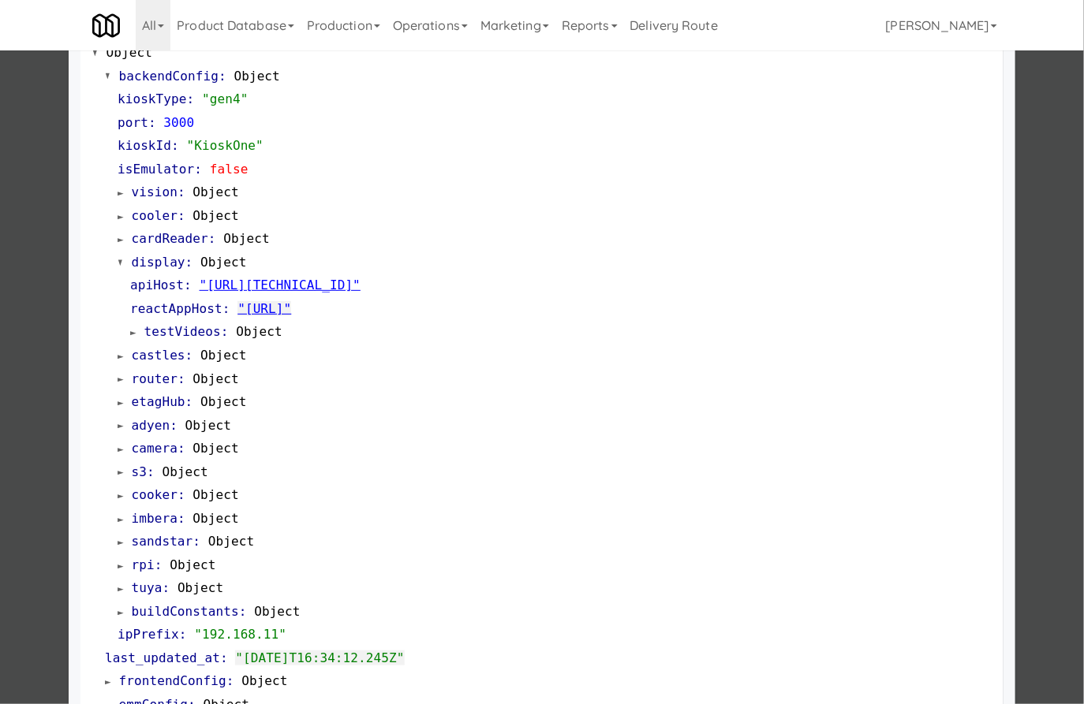
click at [160, 259] on span "display" at bounding box center [159, 262] width 54 height 15
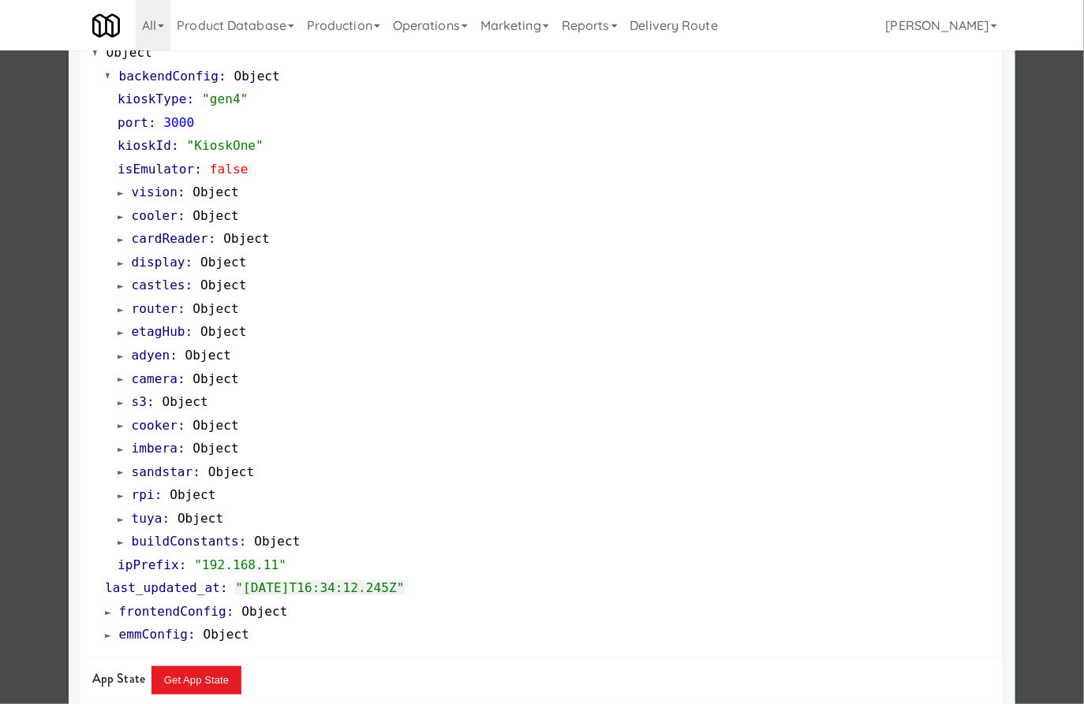
click at [160, 285] on span "castles" at bounding box center [159, 285] width 54 height 15
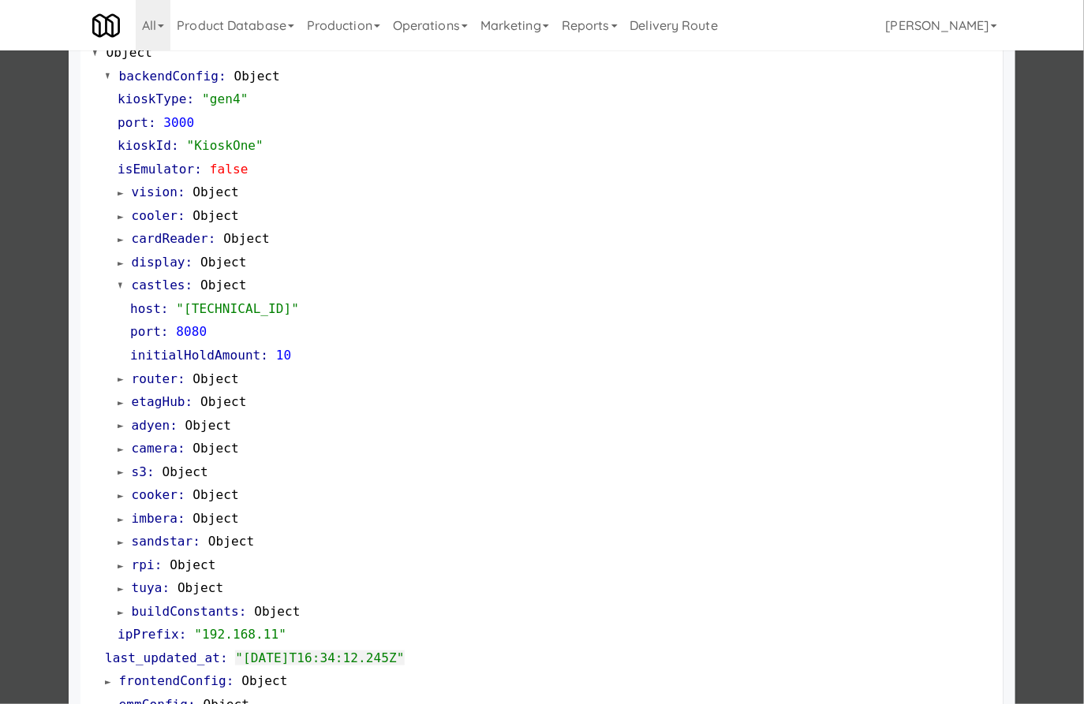
click at [160, 285] on span "castles" at bounding box center [159, 285] width 54 height 15
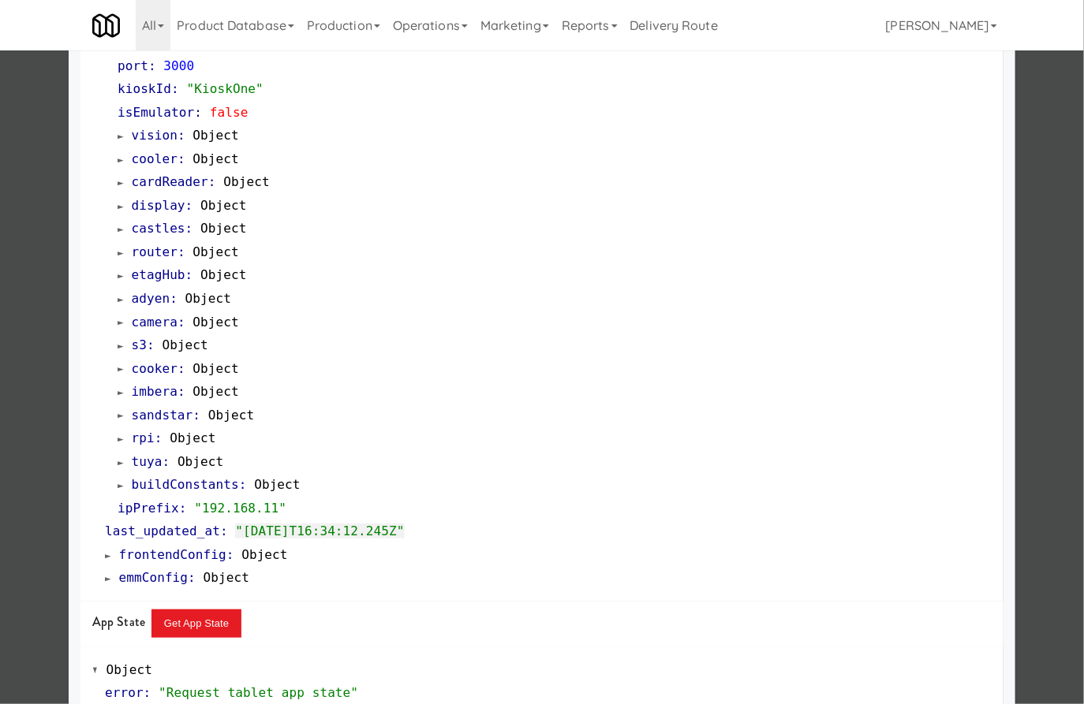
scroll to position [211, 0]
